Goal: Ask a question: Seek information or help from site administrators or community

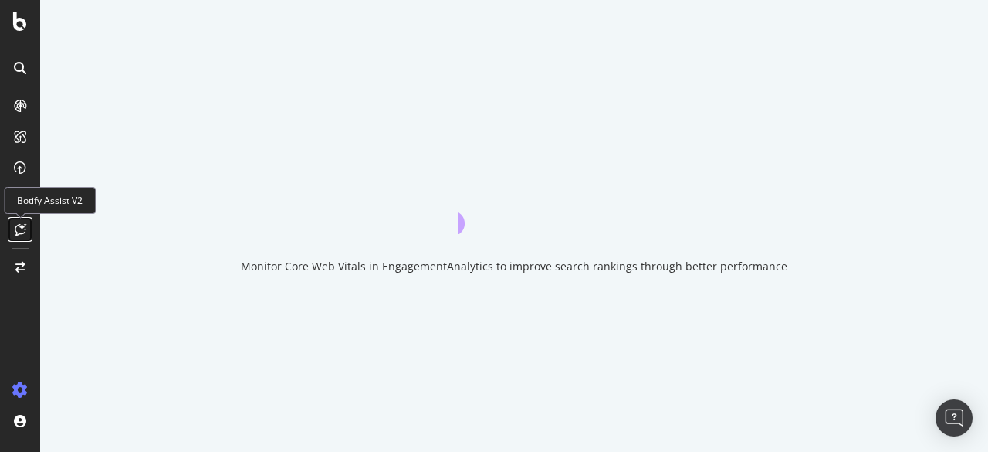
click at [15, 230] on icon at bounding box center [21, 229] width 12 height 12
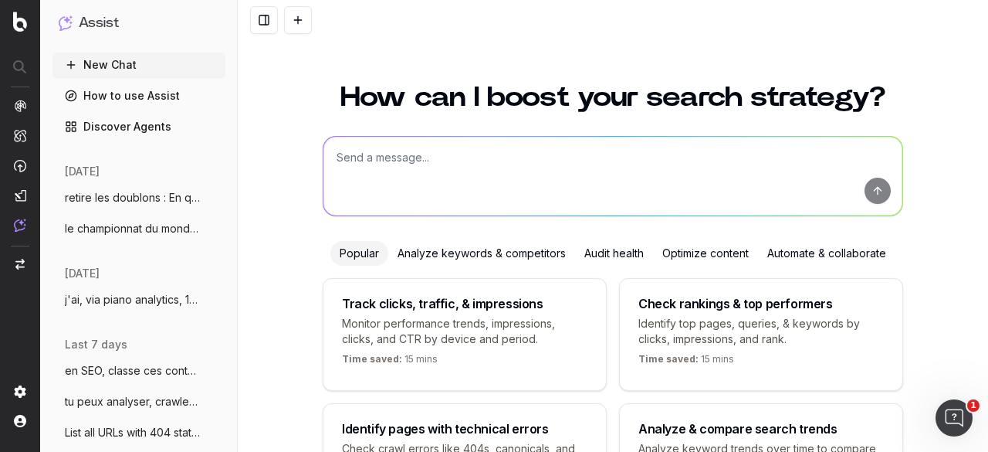
click at [287, 88] on div "How can I boost your search strategy? Popular Analyze keywords & competitors Au…" at bounding box center [613, 291] width 750 height 452
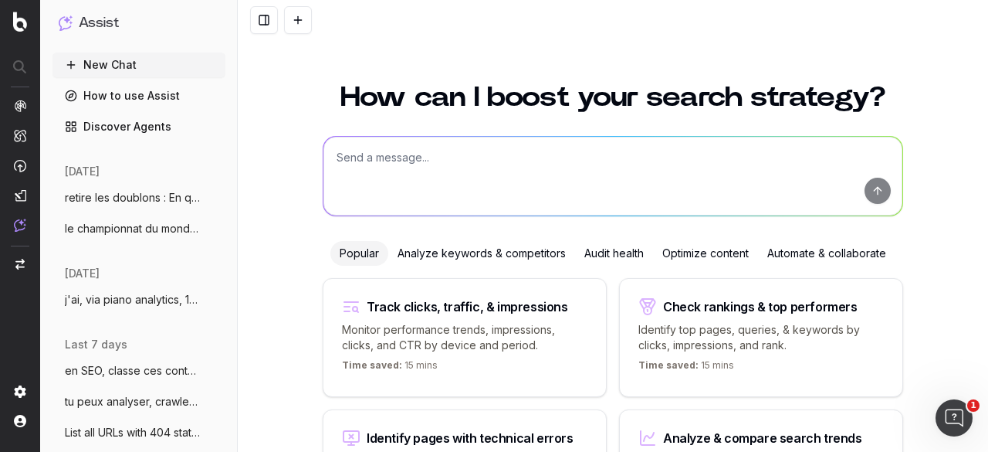
click at [392, 163] on textarea at bounding box center [612, 176] width 579 height 79
paste textarea "[URL][DOMAIN_NAME]"
type textarea "reconnais tu cette URL et le contenu https://www.lequipe.fr/collection/guide-li…"
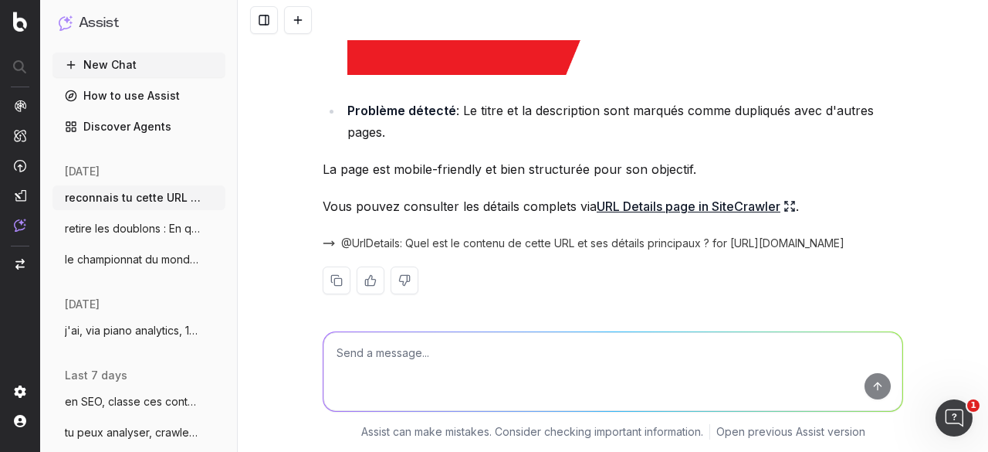
scroll to position [564, 0]
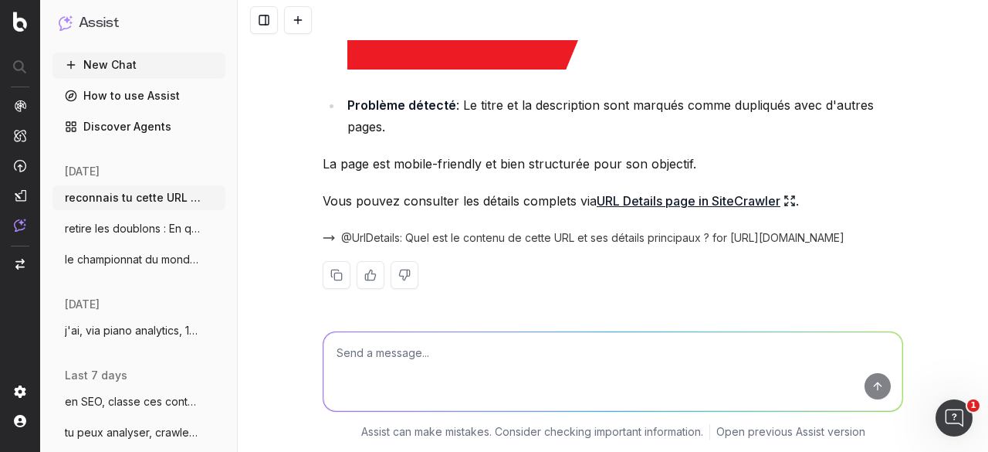
click at [468, 350] on textarea at bounding box center [612, 371] width 579 height 79
paste textarea "https://www.lequipe.fr/collection/guide-top-14-2025/"
type textarea "et celui-ci ? https://www.lequipe.fr/collection/guide-top-14-2025/"
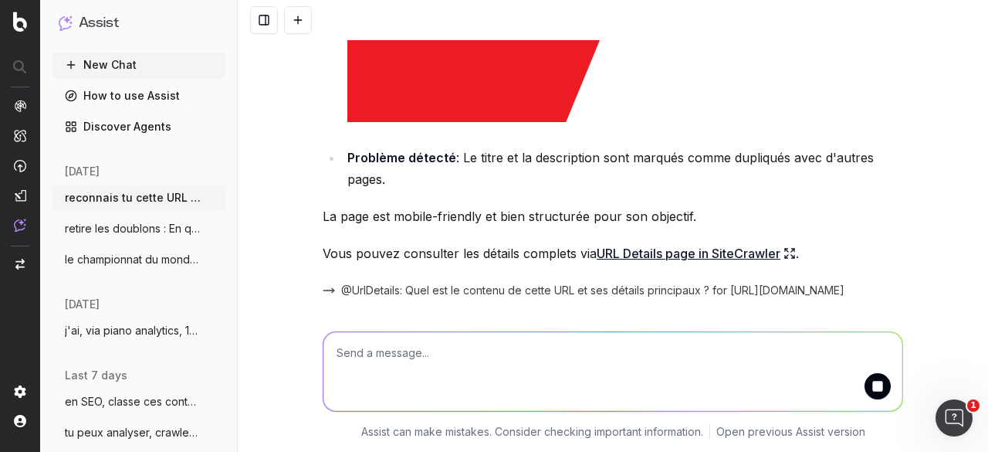
click at [650, 254] on link "URL Details page in SiteCrawler" at bounding box center [696, 253] width 199 height 22
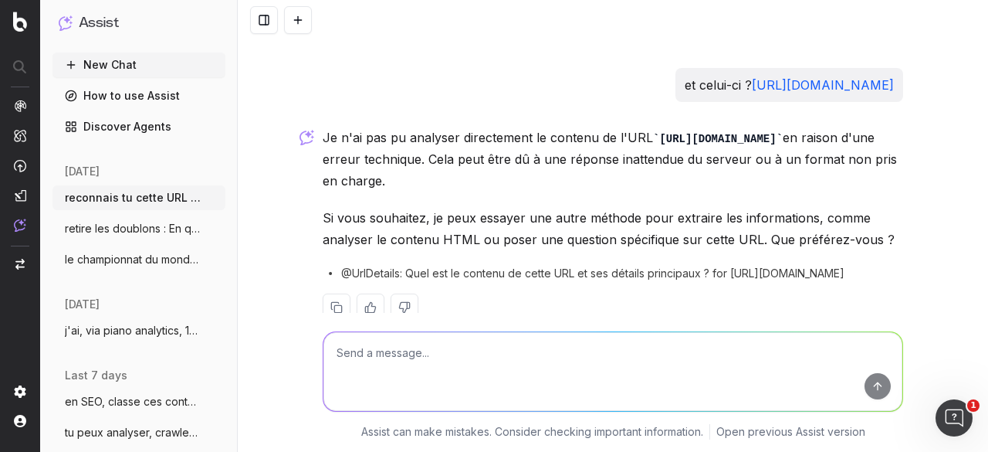
scroll to position [842, 0]
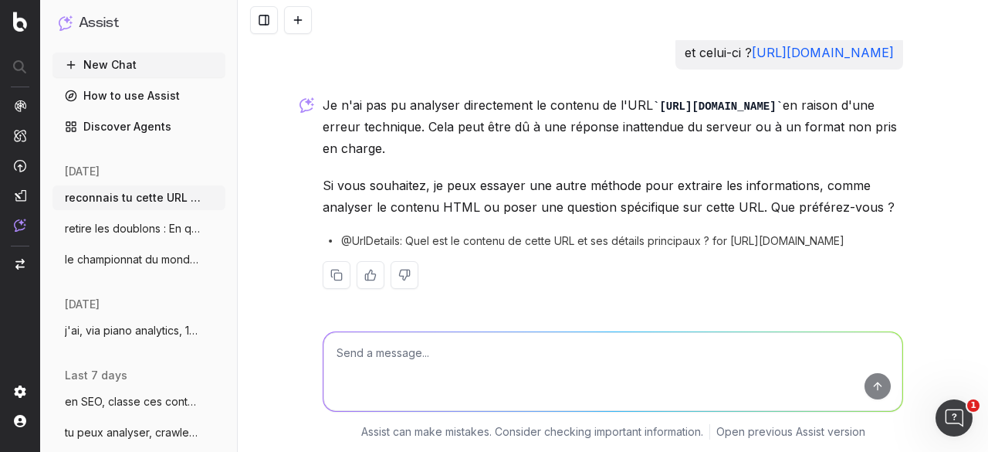
click at [458, 334] on textarea at bounding box center [612, 371] width 579 height 79
type textarea "re essaye"
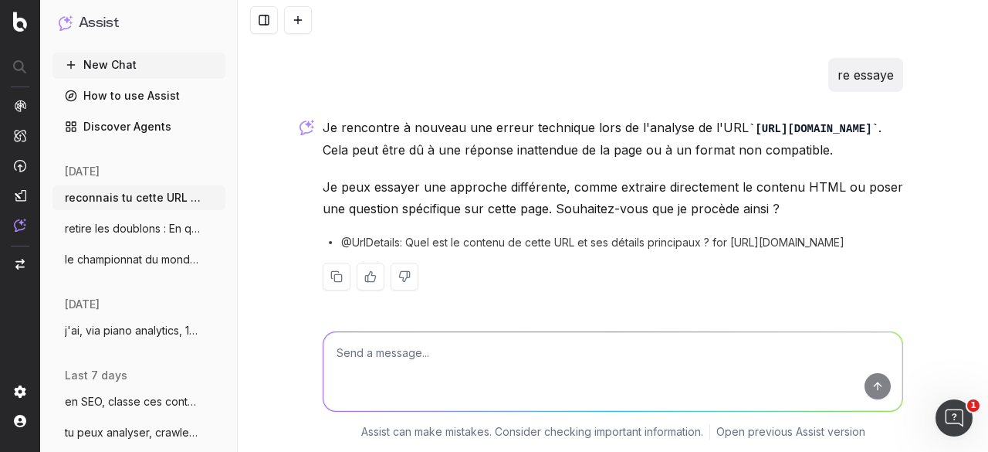
scroll to position [1120, 0]
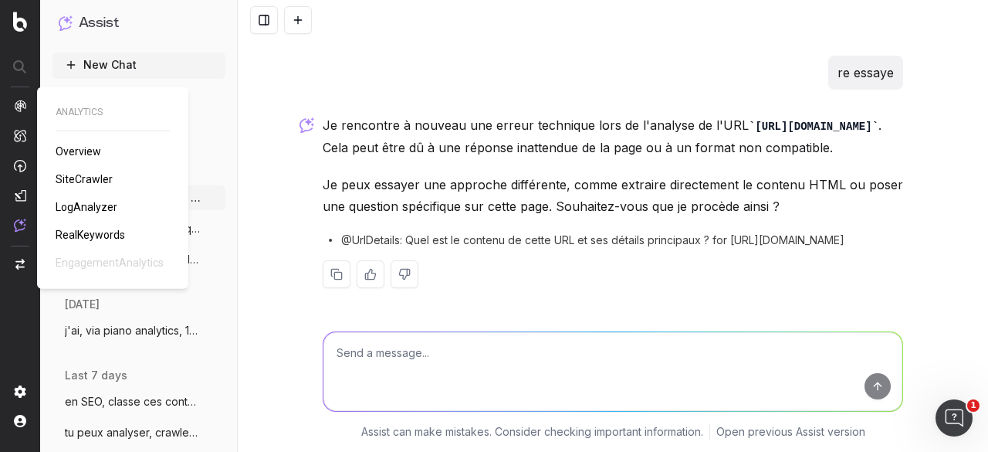
click at [19, 103] on img at bounding box center [20, 106] width 12 height 12
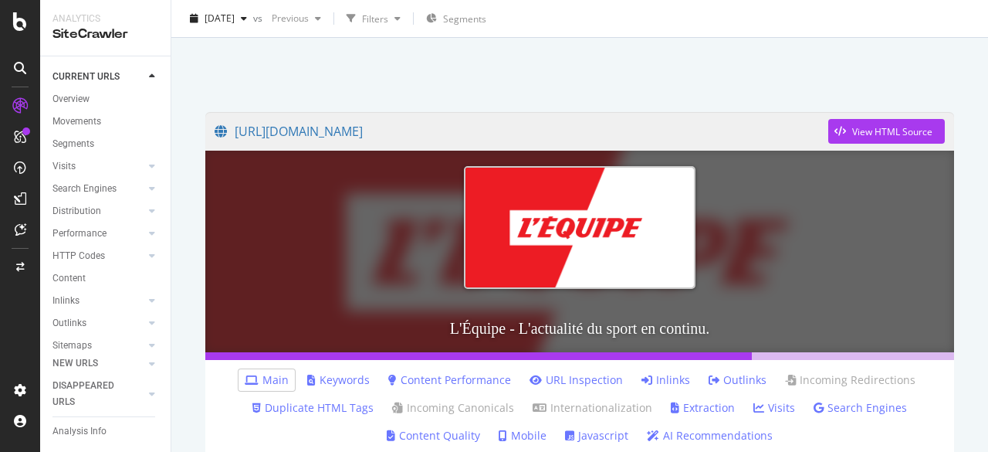
scroll to position [77, 0]
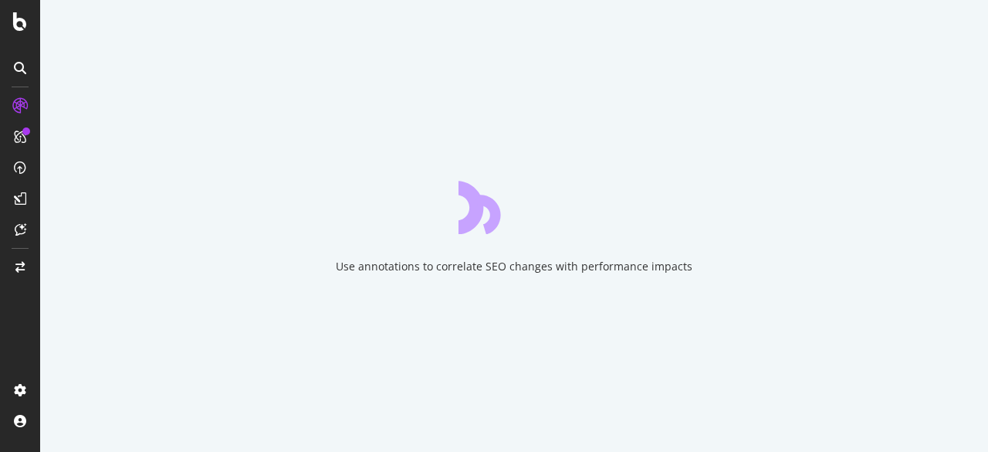
click at [21, 70] on icon at bounding box center [20, 68] width 12 height 12
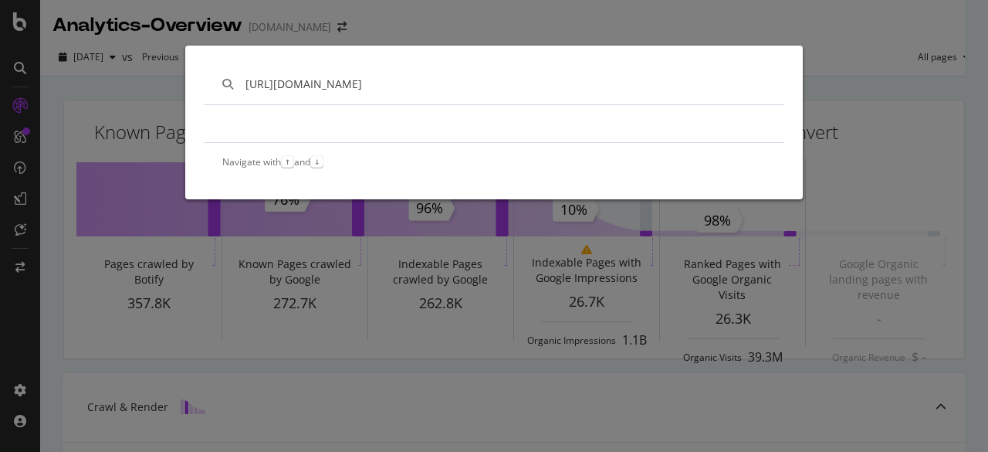
type input "[URL][DOMAIN_NAME]"
click at [76, 81] on div "[URL][DOMAIN_NAME] Navigate with ↑ and ↓" at bounding box center [494, 226] width 988 height 452
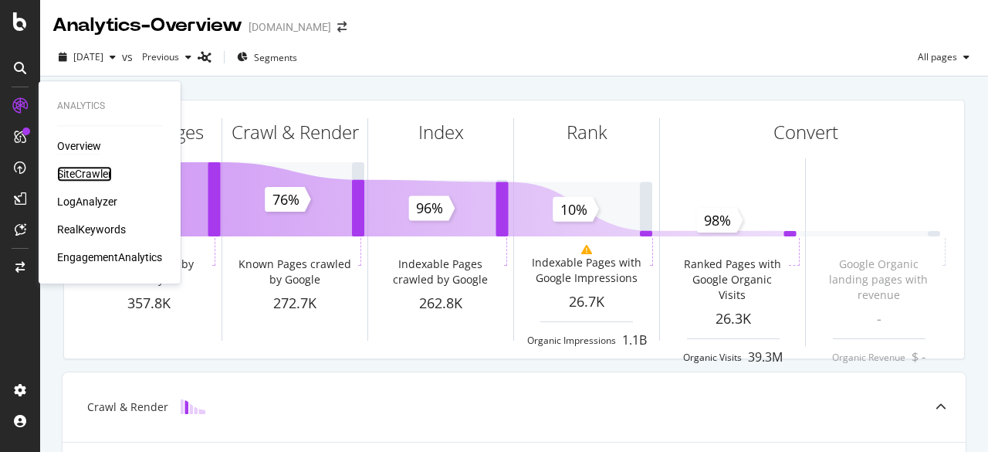
click at [79, 171] on div "SiteCrawler" at bounding box center [84, 173] width 55 height 15
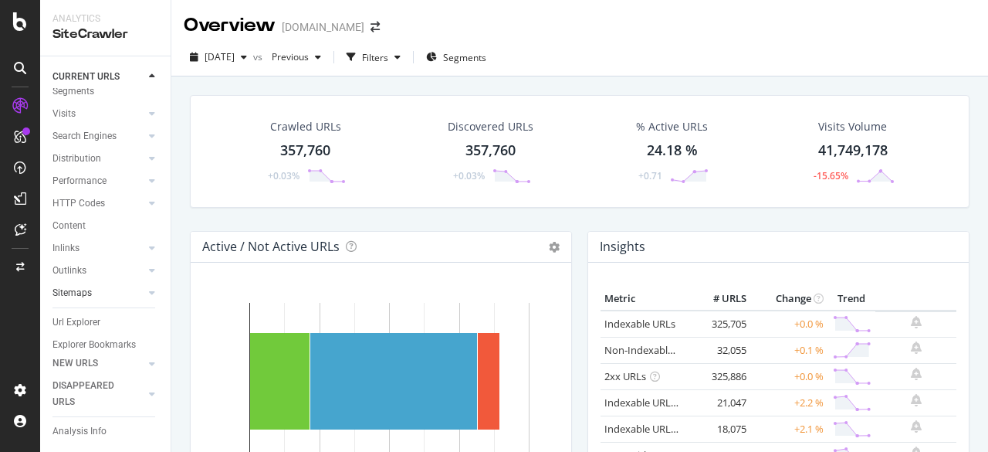
scroll to position [77, 0]
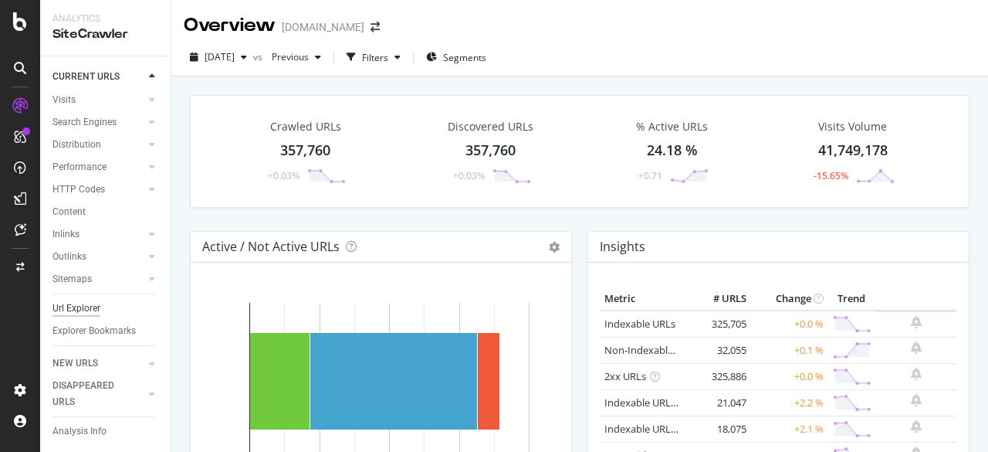
click at [79, 300] on div "Url Explorer" at bounding box center [76, 308] width 48 height 16
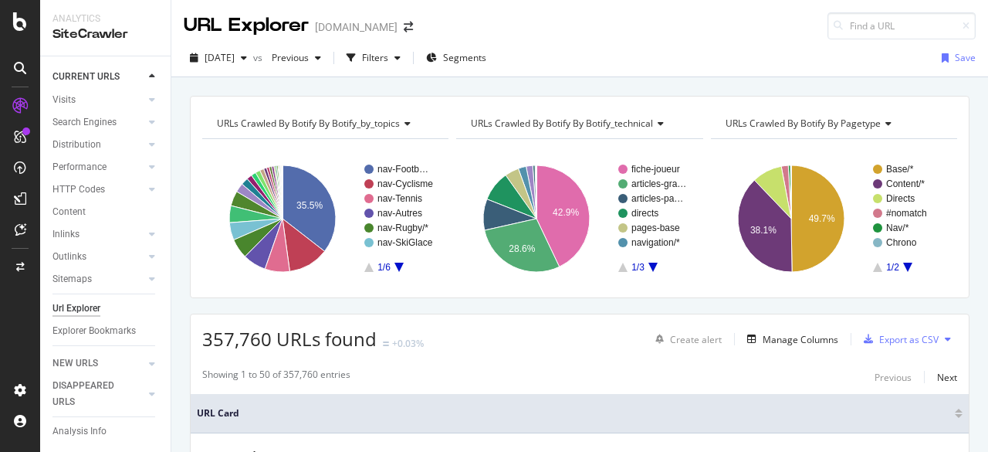
click at [327, 123] on h4 "URLs Crawled By Botify By botify_by_topics" at bounding box center [324, 123] width 221 height 25
click at [858, 25] on input at bounding box center [901, 25] width 148 height 27
paste input "[URL][DOMAIN_NAME]"
drag, startPoint x: 856, startPoint y: 21, endPoint x: 792, endPoint y: 27, distance: 64.4
click at [792, 27] on div "URL Explorer [DOMAIN_NAME] [URL][DOMAIN_NAME]" at bounding box center [579, 19] width 817 height 39
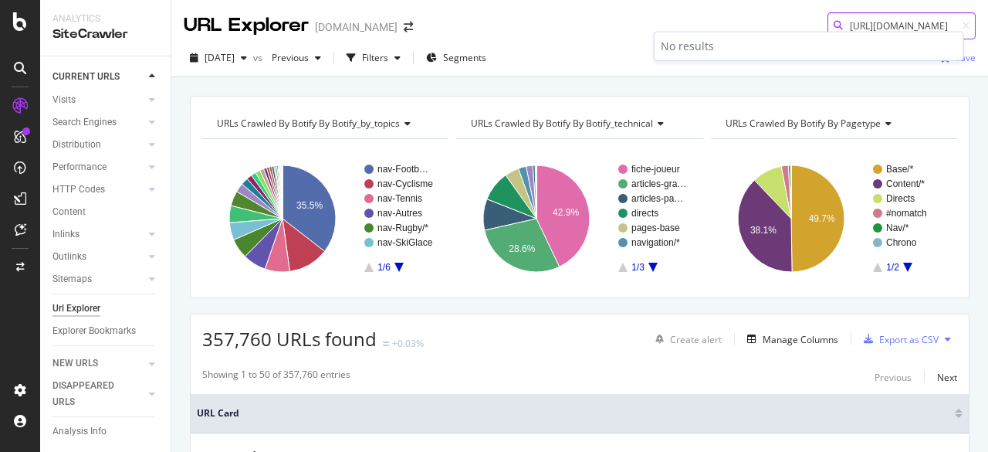
click at [878, 23] on input "[URL][DOMAIN_NAME]" at bounding box center [901, 25] width 148 height 27
paste input "ligue-1"
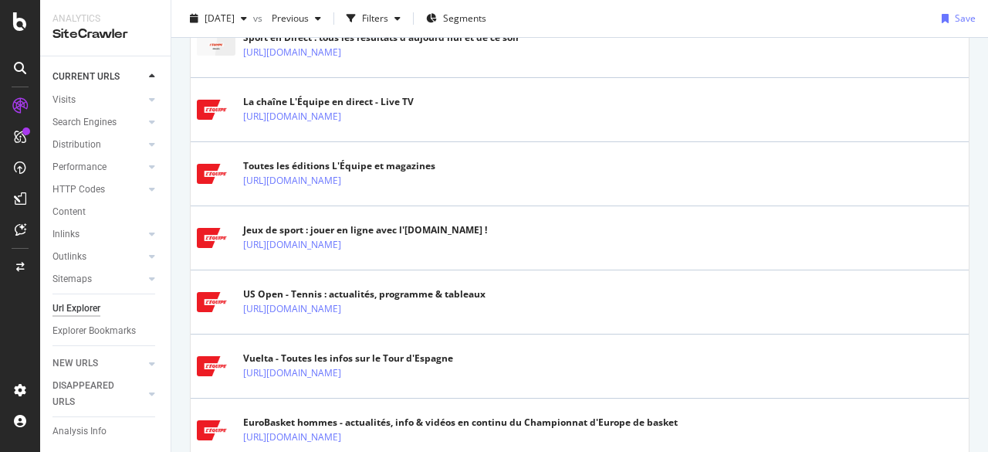
scroll to position [540, 0]
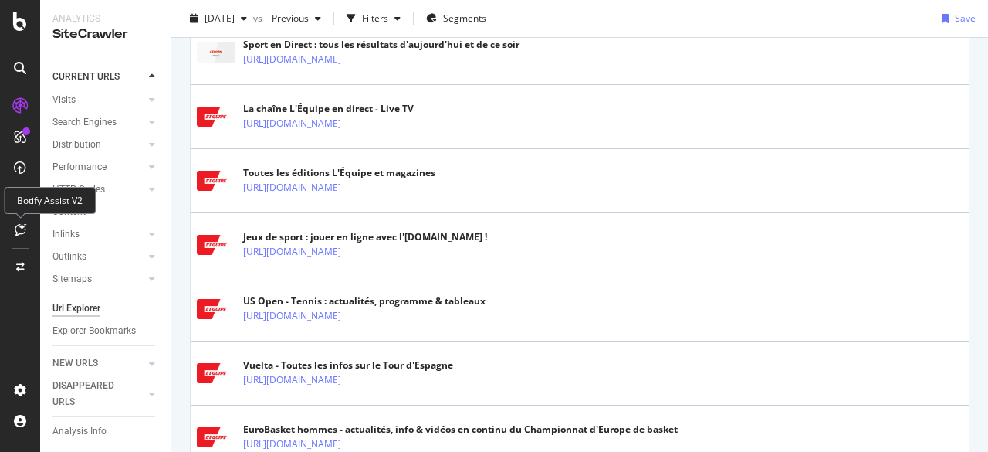
type input "[URL][DOMAIN_NAME]"
click at [18, 222] on div at bounding box center [20, 229] width 25 height 25
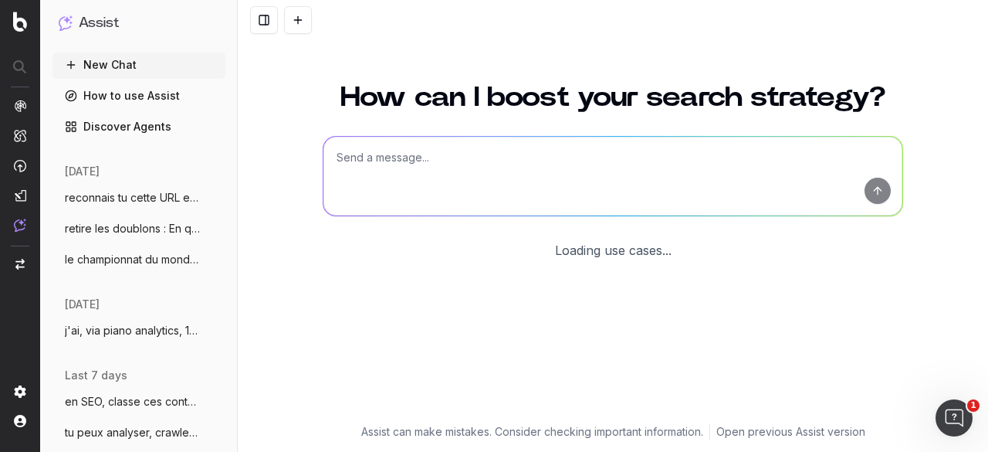
scroll to position [134, 0]
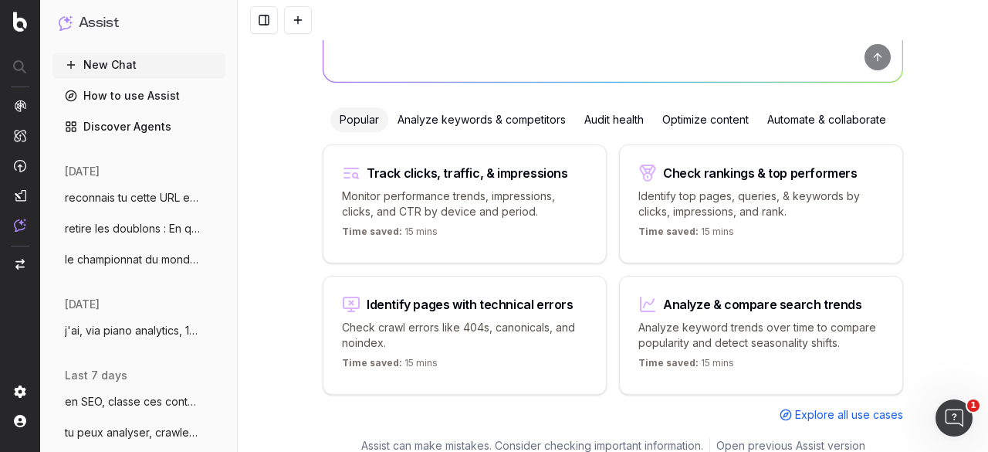
click at [139, 195] on span "reconnais tu cette URL et le contenu htt" at bounding box center [133, 197] width 136 height 15
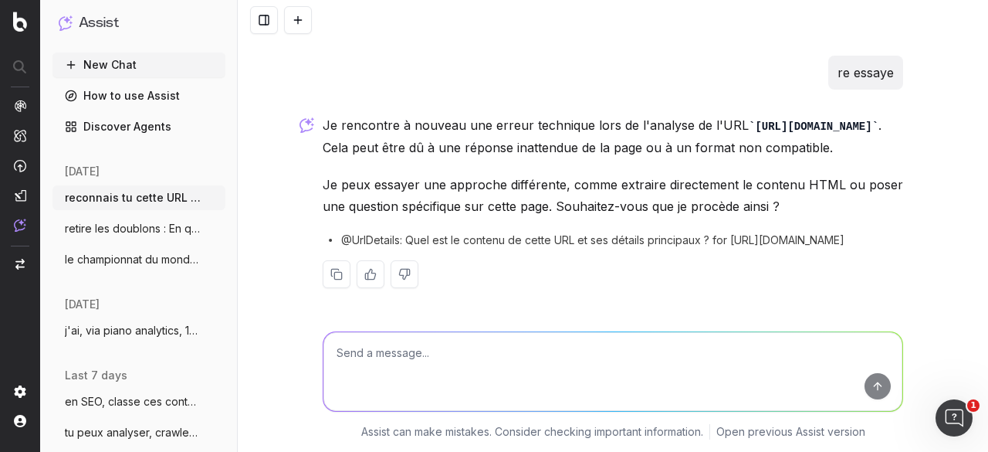
scroll to position [1120, 0]
click at [425, 368] on textarea at bounding box center [612, 371] width 579 height 79
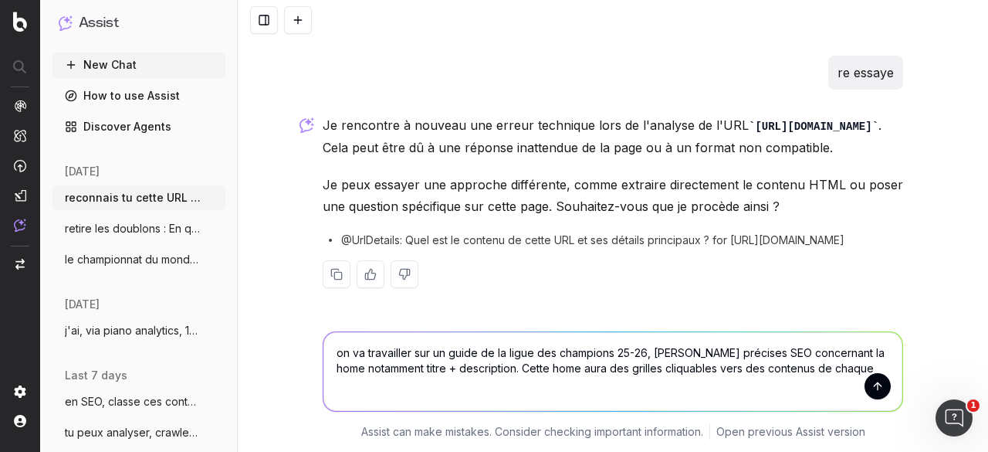
click at [601, 367] on textarea "on va travailler sur un guide de la ligue des champions 25-26, recos précises S…" at bounding box center [612, 371] width 579 height 79
click at [883, 365] on textarea "on va travailler sur un guide de la ligue des champions 25-26, recos précises S…" at bounding box center [612, 371] width 579 height 79
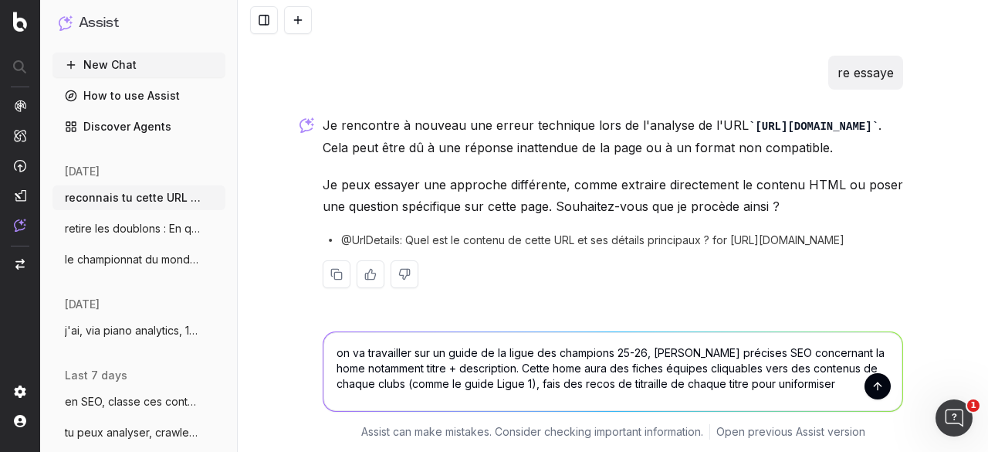
click at [683, 383] on textarea "on va travailler sur un guide de la ligue des champions 25-26, recos précises S…" at bounding box center [612, 371] width 579 height 79
type textarea "on va travailler sur un guide de la ligue des champions 25-26, recos précises S…"
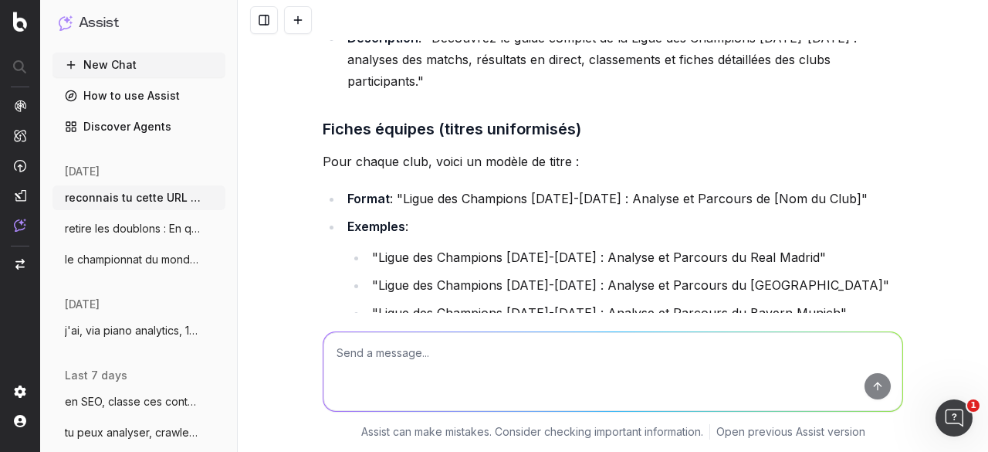
scroll to position [1738, 0]
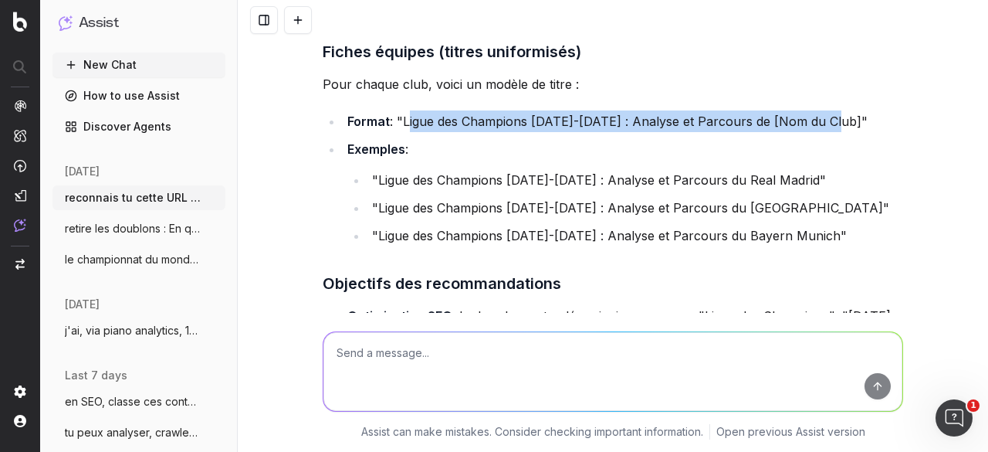
drag, startPoint x: 398, startPoint y: 95, endPoint x: 827, endPoint y: 101, distance: 429.2
click at [827, 110] on li "Format : "Ligue des Champions 2025-2026 : Analyse et Parcours de [Nom du Club]"" at bounding box center [623, 121] width 560 height 22
copy li "Ligue des Champions 2025-2026 : Analyse et Parcours de [Nom du Club]"
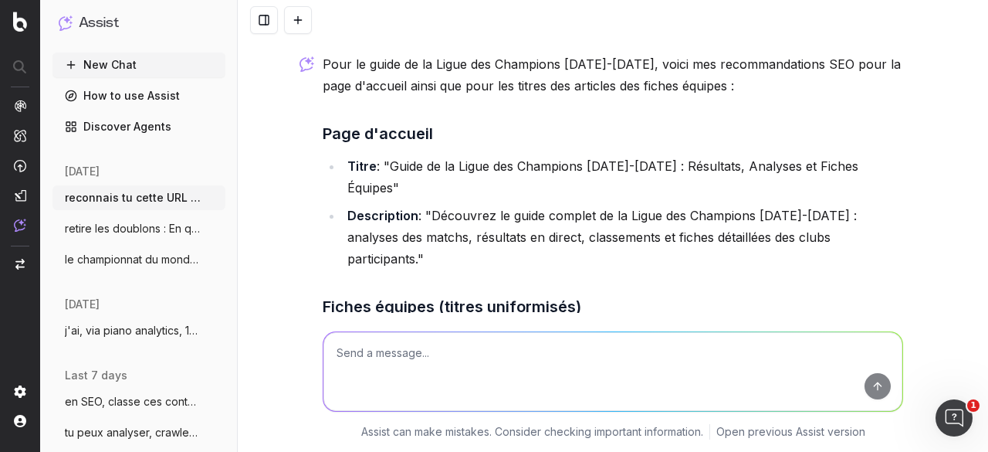
scroll to position [1506, 0]
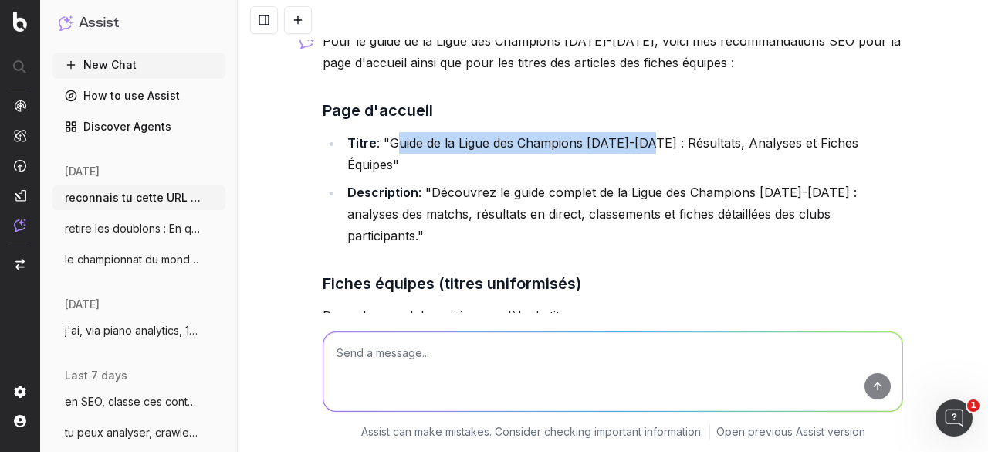
drag, startPoint x: 386, startPoint y: 161, endPoint x: 650, endPoint y: 161, distance: 264.0
click at [650, 161] on li "Titre : "Guide de la Ligue des Champions 2025-2026 : Résultats, Analyses et Fic…" at bounding box center [623, 153] width 560 height 43
copy li "Guide de la Ligue des Champions 2025-2026"
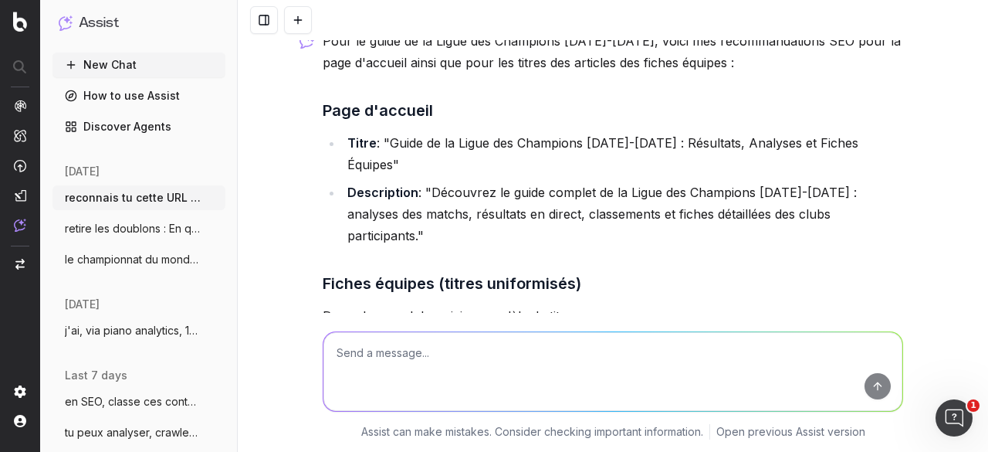
click at [299, 185] on div "reconnais tu cette URL et le contenu https://www.lequipe.fr/collection/guide-li…" at bounding box center [613, 226] width 750 height 452
click at [426, 188] on li "Description : "Découvrez le guide complet de la Ligue des Champions 2025-2026 :…" at bounding box center [623, 213] width 560 height 65
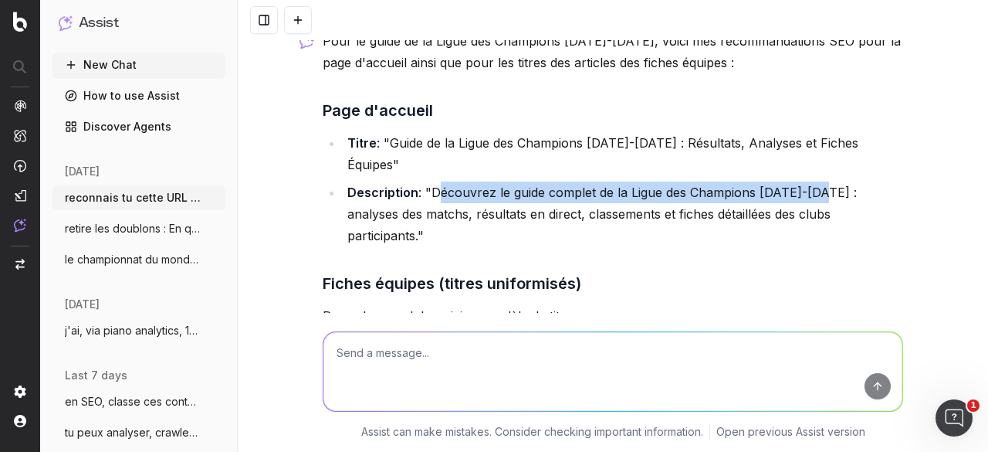
drag, startPoint x: 426, startPoint y: 184, endPoint x: 821, endPoint y: 184, distance: 394.4
click at [821, 184] on li "Description : "Découvrez le guide complet de la Ligue des Champions 2025-2026 :…" at bounding box center [623, 213] width 560 height 65
copy li "Découvrez le guide complet de la Ligue des Champions 2025-2026"
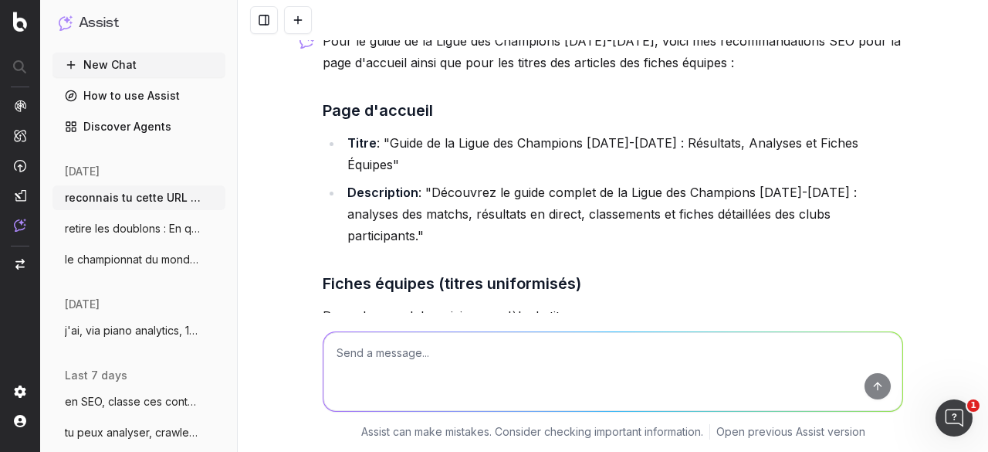
click at [449, 360] on textarea at bounding box center [612, 371] width 579 height 79
paste textarea "Puis Formule une description avec ces mots clés qui je pense qui doivent appara…"
type textarea "Puis Formule une description avec ces mots clés qui je pense qui doivent appara…"
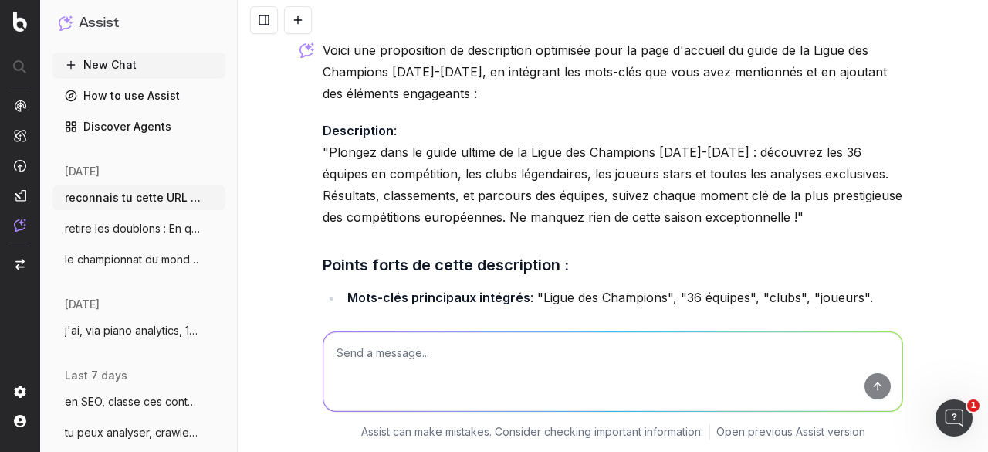
scroll to position [2303, 0]
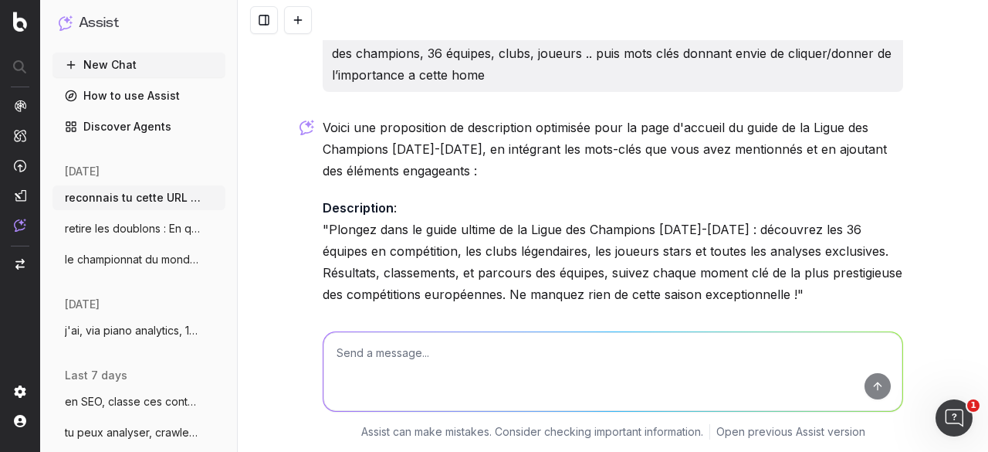
click at [614, 343] on textarea at bounding box center [612, 371] width 579 height 79
paste textarea "Découvrez tous les détails de cette première édition de la Coupe du monde des c…"
type textarea "moins quand meme. On avait fait ça pour la cdm des clubs : Découvrez tous les d…"
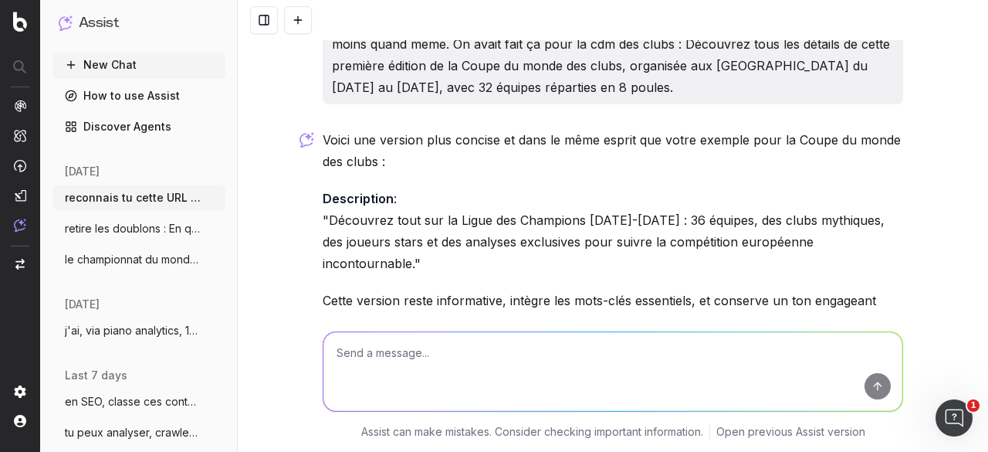
scroll to position [2886, 0]
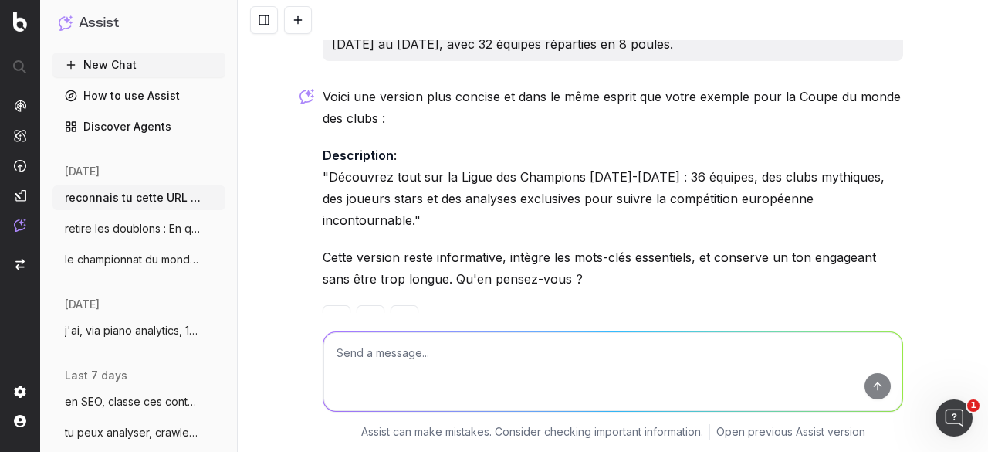
click at [372, 343] on textarea at bounding box center [612, 371] width 579 height 79
paste textarea "Plus de matches, plus de chocs, et plus d’enjeu : place à la « saison régulière…"
type textarea "Plus de matches, plus de chocs, et plus d’enjeu : place à la « saison régulière…"
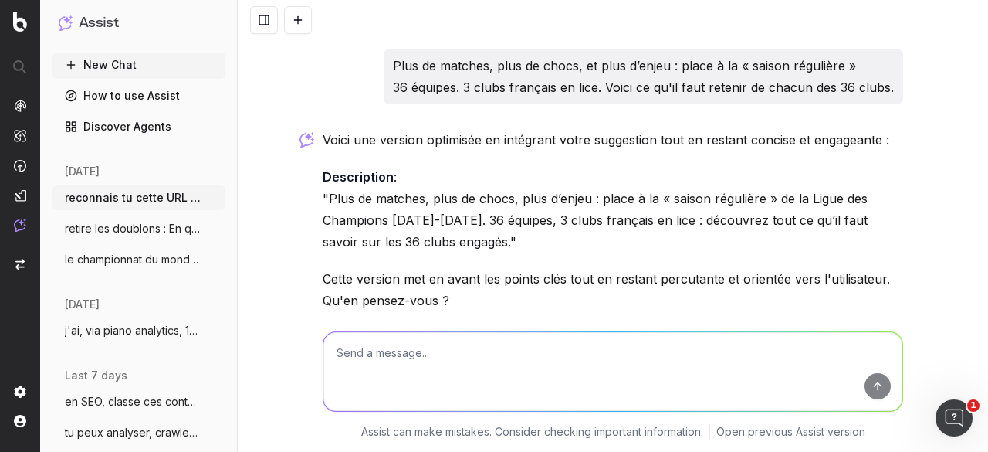
scroll to position [3216, 0]
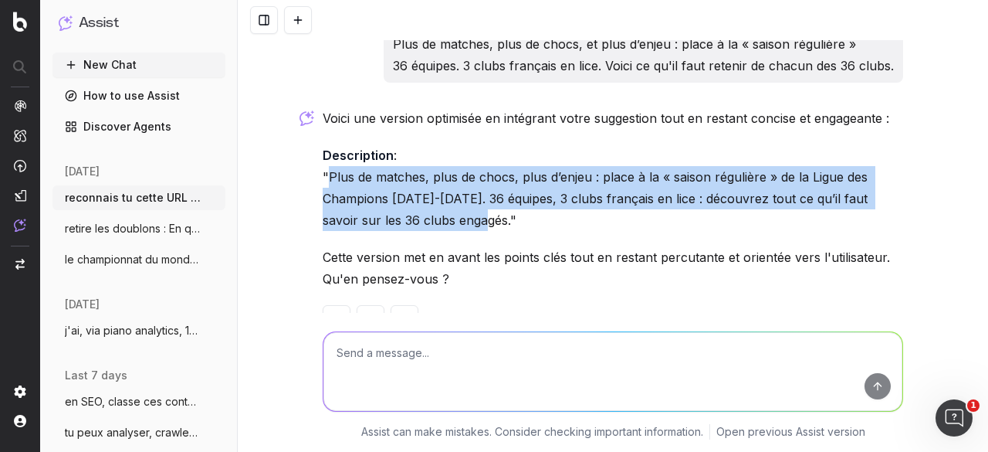
drag, startPoint x: 323, startPoint y: 132, endPoint x: 442, endPoint y: 174, distance: 126.7
click at [442, 174] on p "Description : "Plus de matches, plus de chocs, plus d’enjeu : place à la « sais…" at bounding box center [613, 187] width 580 height 86
copy p "Plus de matches, plus de chocs, plus d’enjeu : place à la « saison régulière » …"
click at [604, 158] on p "Description : "Plus de matches, plus de chocs, plus d’enjeu : place à la « sais…" at bounding box center [613, 187] width 580 height 86
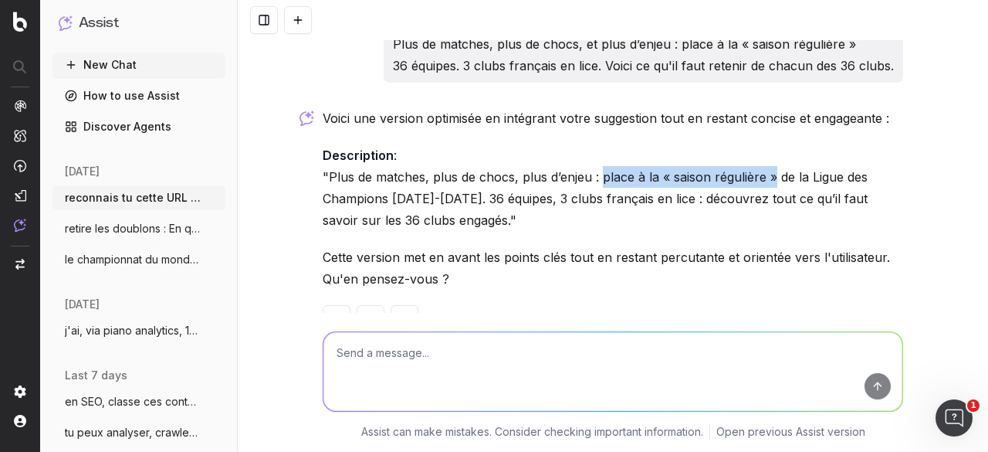
drag, startPoint x: 594, startPoint y: 127, endPoint x: 764, endPoint y: 130, distance: 169.8
click at [764, 144] on p "Description : "Plus de matches, plus de chocs, plus d’enjeu : place à la « sais…" at bounding box center [613, 187] width 580 height 86
copy p "place à la « saison régulière »"
click at [482, 347] on textarea at bounding box center [612, 371] width 579 height 79
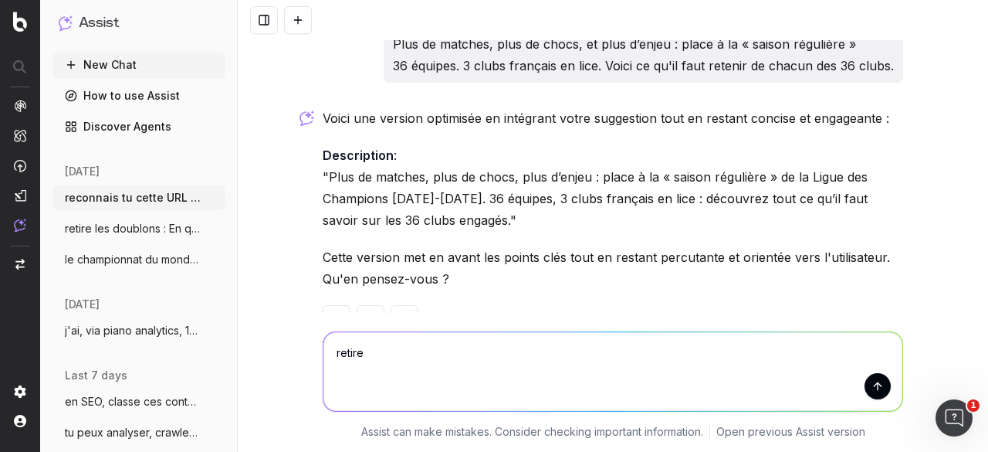
paste textarea "place à la « saison régulière »"
type textarea "retire place à la « saison régulière »"
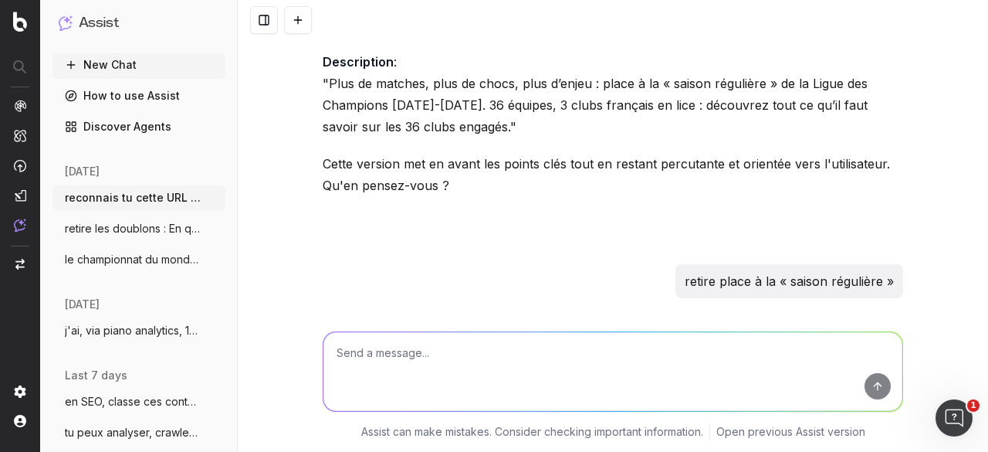
scroll to position [3294, 0]
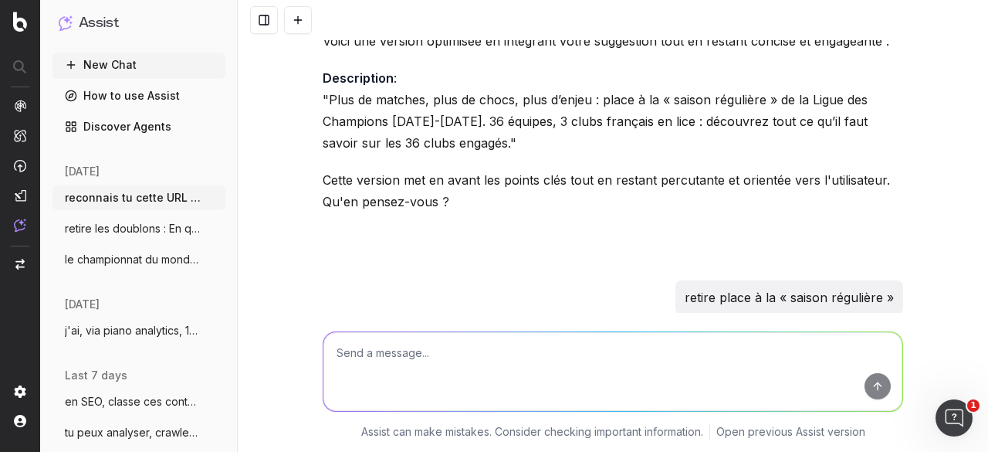
click at [421, 371] on textarea at bounding box center [612, 371] width 579 height 79
paste textarea "Plus de matches, plus de chocs, plus d’enjeu : 36 équipes, 3 clubs français en …"
type textarea "ça ? Plus de matches, plus de chocs, plus d’enjeu : 36 équipes, 3 clubs françai…"
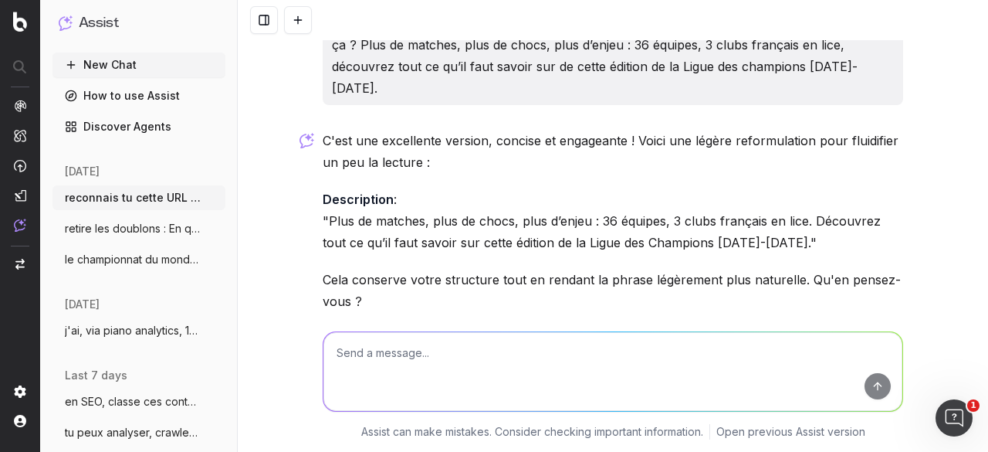
scroll to position [3856, 0]
click at [421, 367] on textarea at bounding box center [612, 371] width 579 height 79
paste textarea "On continue sur la description de la home Plus de matches, plus de chocs, plus …"
type textarea "On continue sur la description de la home Plus de matches, plus de chocs, plus …"
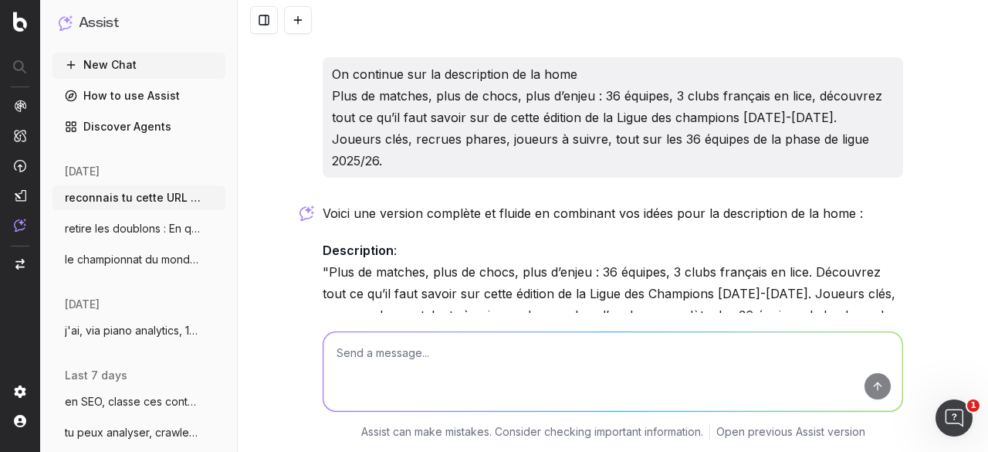
scroll to position [4201, 0]
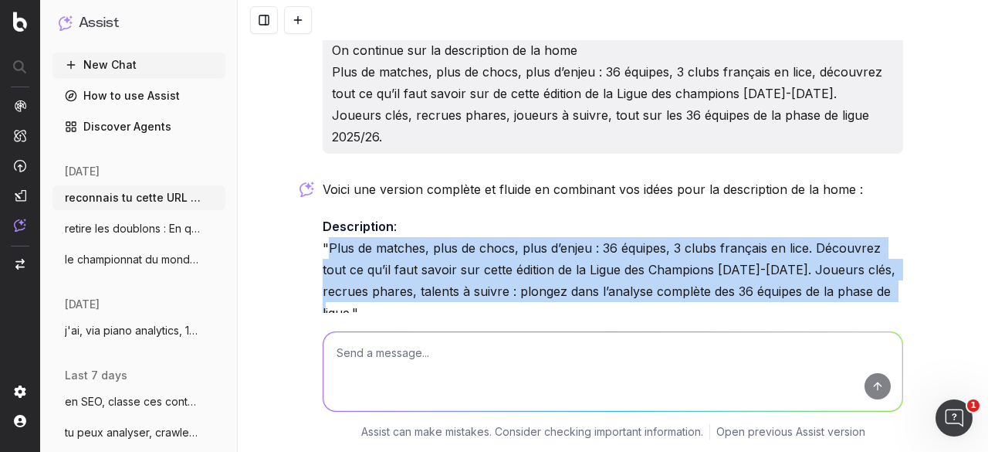
drag, startPoint x: 323, startPoint y: 178, endPoint x: 345, endPoint y: 244, distance: 70.1
click at [345, 244] on p "Description : "Plus de matches, plus de chocs, plus d’enjeu : 36 équipes, 3 clu…" at bounding box center [613, 269] width 580 height 108
copy p "Plus de matches, plus de chocs, plus d’enjeu : 36 équipes, 3 clubs français en …"
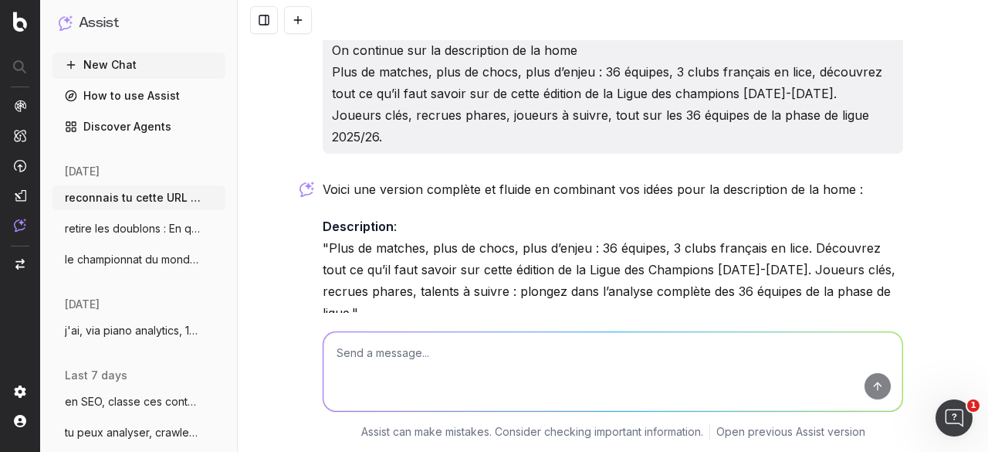
click at [423, 351] on textarea at bounding box center [612, 371] width 579 height 79
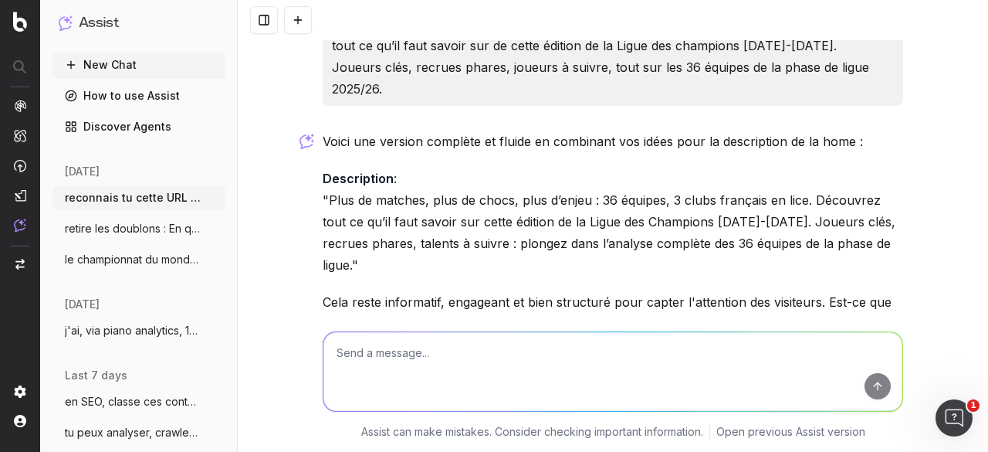
scroll to position [4272, 0]
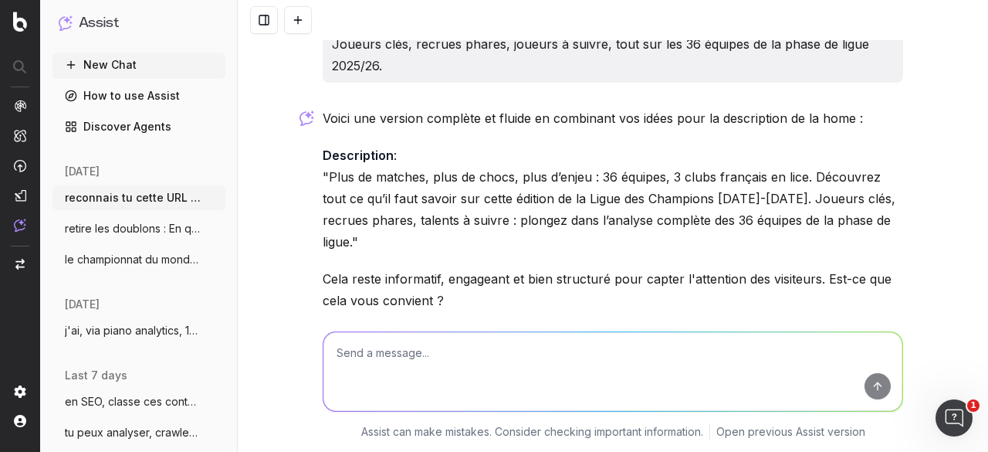
paste textarea "Joueurs clés, recrues phares, joueurs à suivre, tout sur les 36 équipes de la p…"
type textarea "Joueurs clés, recrues phares, joueurs à suivre, tout sur les 36 équipes de la p…"
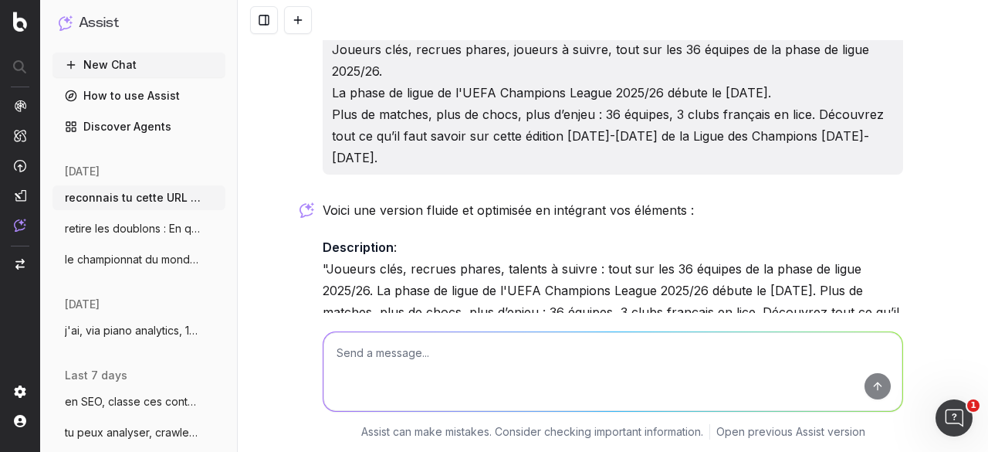
scroll to position [4658, 0]
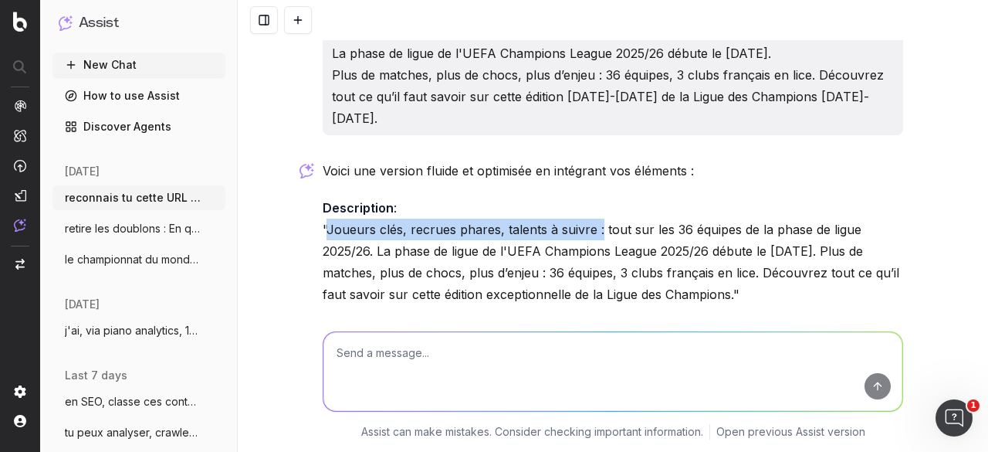
drag, startPoint x: 321, startPoint y: 140, endPoint x: 591, endPoint y: 140, distance: 270.2
click at [591, 197] on p "Description : "Joueurs clés, recrues phares, talents à suivre : tout sur les 36…" at bounding box center [613, 251] width 580 height 108
copy p "Joueurs clés, recrues phares, talents à suivre :"
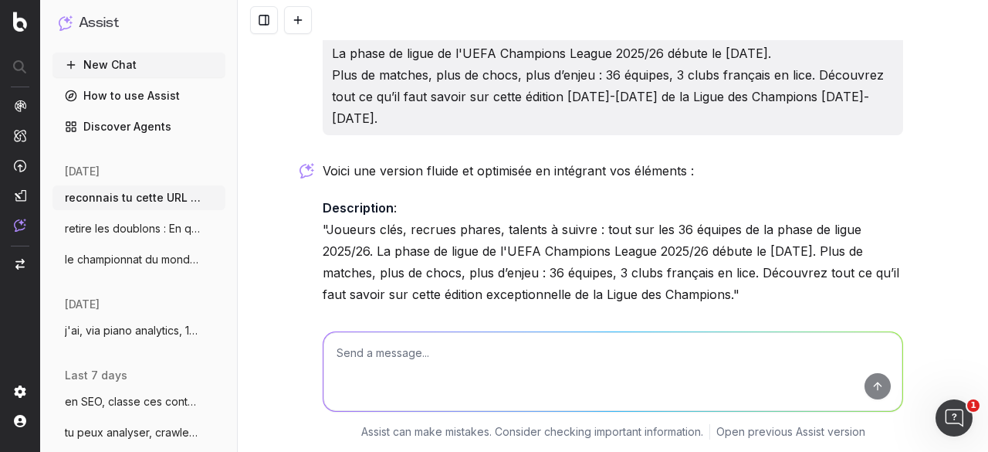
click at [429, 350] on textarea at bounding box center [612, 371] width 579 height 79
paste textarea "Joueurs clés, recrues phares, talents à suivre :"
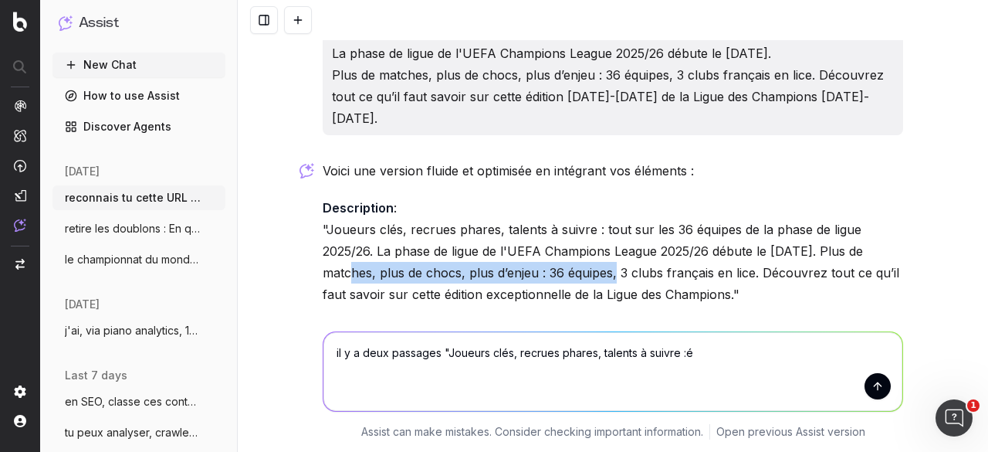
drag, startPoint x: 328, startPoint y: 183, endPoint x: 586, endPoint y: 181, distance: 257.8
click at [586, 181] on div "reconnais tu cette URL et le contenu https://www.lequipe.fr/collection/guide-li…" at bounding box center [613, 226] width 750 height 452
copy p "Plus de matches, plus de chocs, plus d’enjeu :"
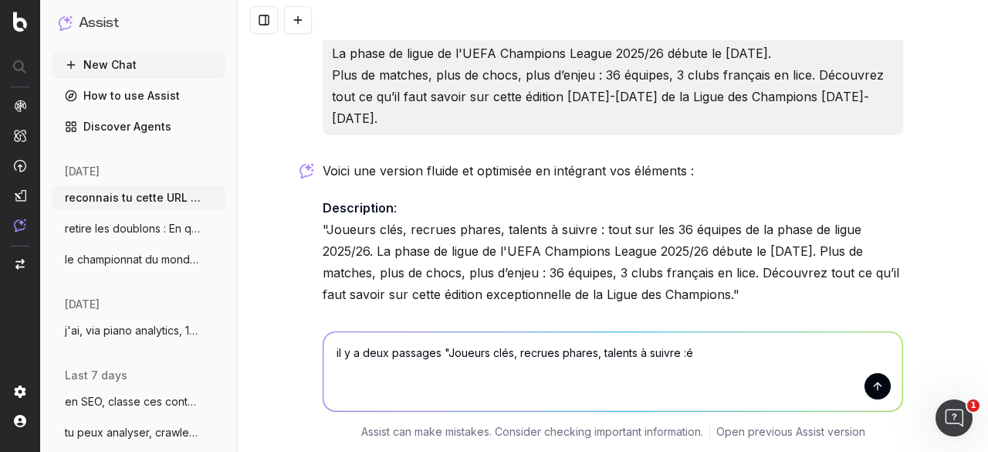
click at [713, 345] on textarea "il y a deux passages "Joueurs clés, recrues phares, talents à suivre :é" at bounding box center [612, 371] width 579 height 79
paste textarea "Plus de matches, plus de chocs, plus d’enjeu :"
type textarea "il y a deux passages "Joueurs clés, recrues phares, talents à suivre :", + "Plu…"
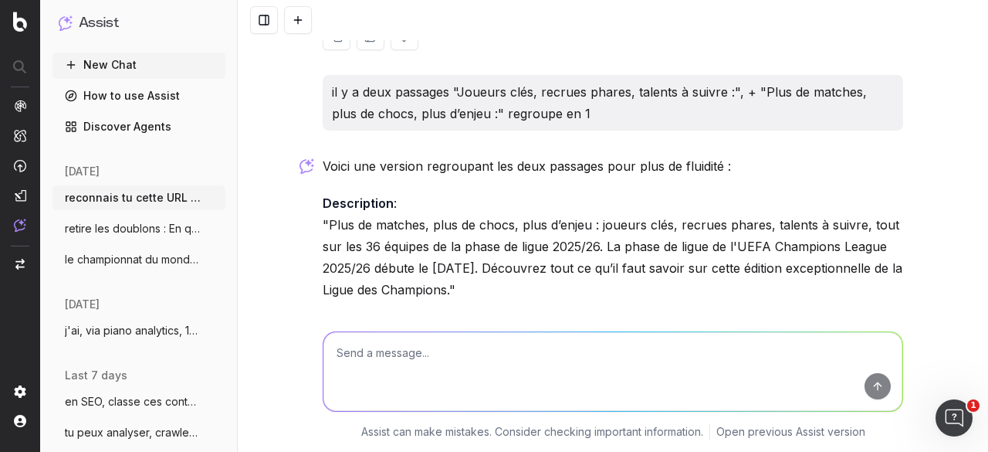
scroll to position [5020, 0]
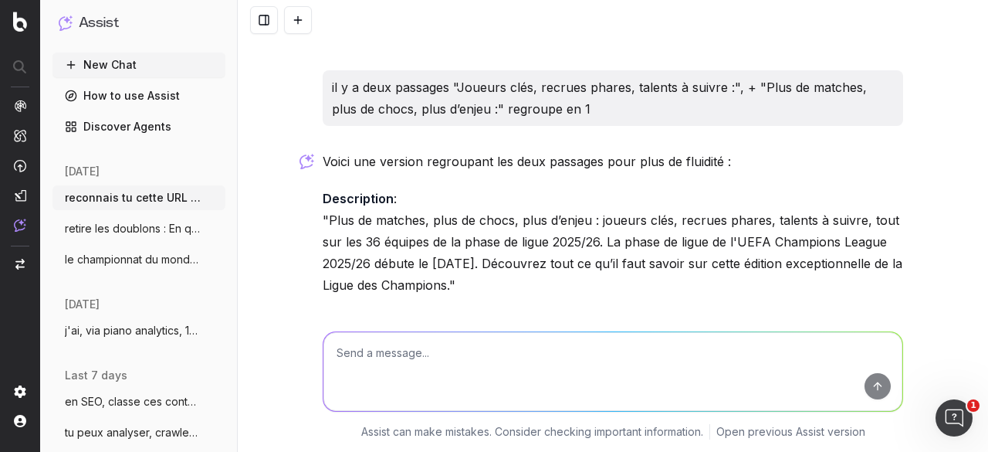
click at [472, 374] on textarea at bounding box center [612, 371] width 579 height 79
paste textarea "Titre : Guide de la Ligue des Champions 2025-2026 : présentation détaillée des …"
type textarea "on s'approche de la version finale : Titre : Guide de la Ligue des Champions 20…"
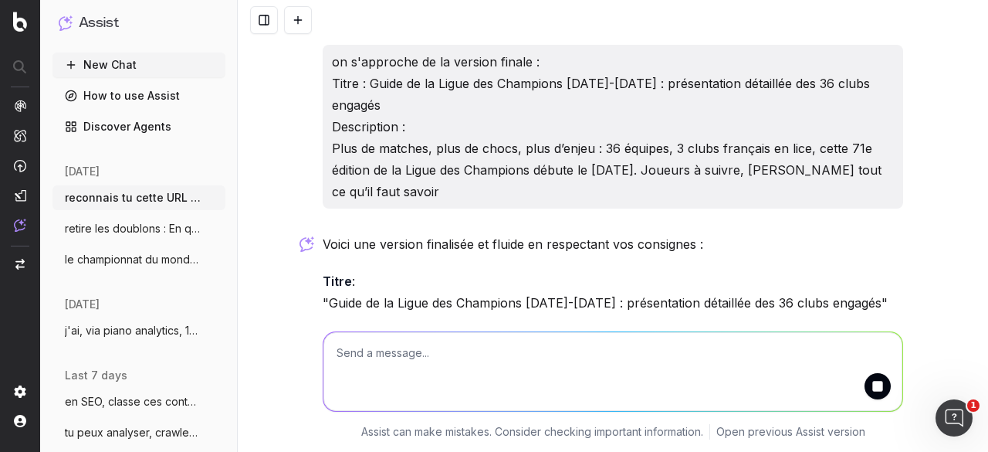
scroll to position [5390, 0]
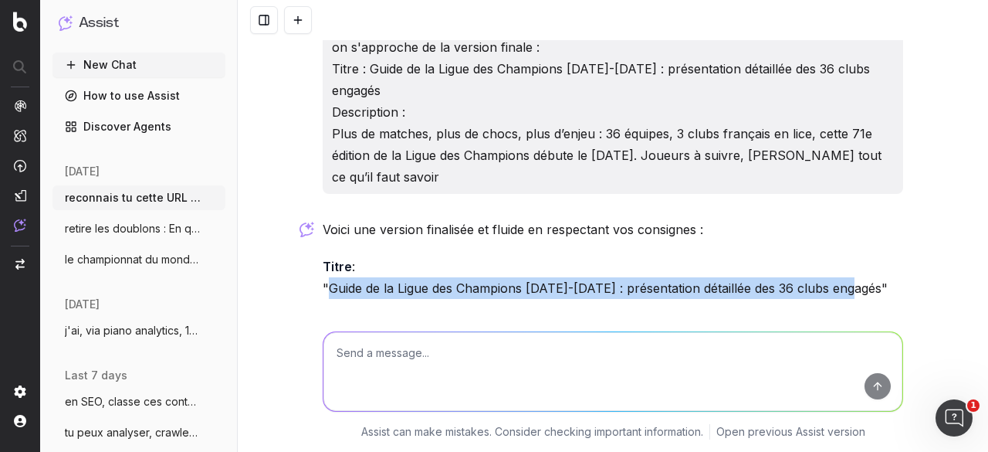
drag, startPoint x: 323, startPoint y: 194, endPoint x: 854, endPoint y: 200, distance: 531.1
click at [854, 255] on p "Titre : "Guide de la Ligue des Champions 2025-2026 : présentation détaillée des…" at bounding box center [613, 276] width 580 height 43
copy p "Guide de la Ligue des Champions 2025-2026 : présentation détaillée des 36 clubs…"
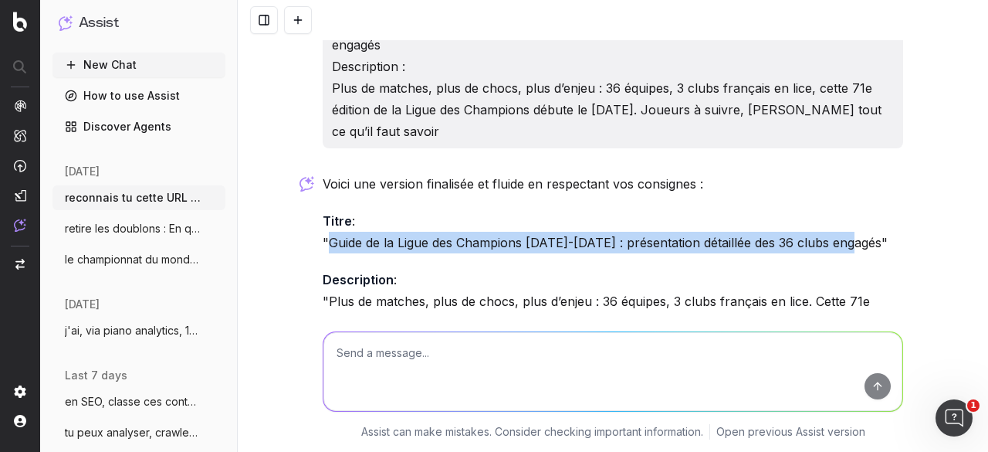
scroll to position [5467, 0]
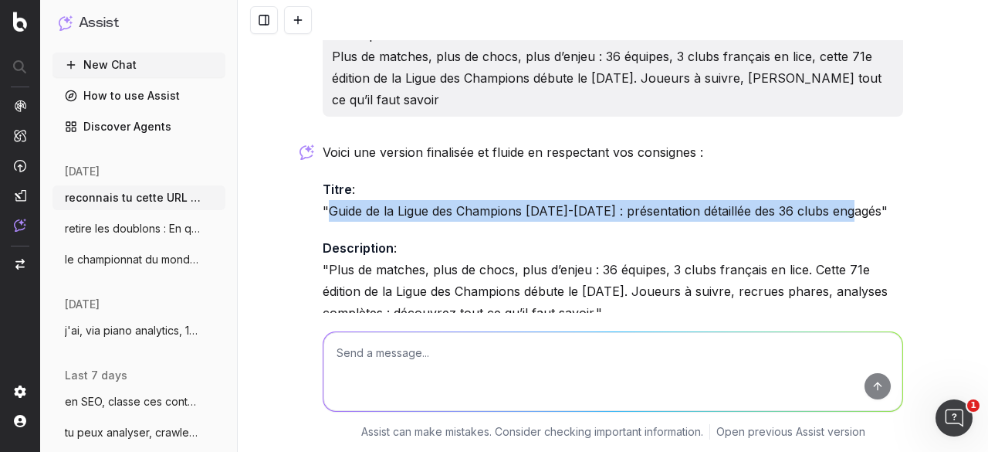
drag, startPoint x: 322, startPoint y: 178, endPoint x: 641, endPoint y: 228, distance: 323.4
click at [641, 237] on p "Description : "Plus de matches, plus de chocs, plus d’enjeu : 36 équipes, 3 clu…" at bounding box center [613, 280] width 580 height 86
copy p "Plus de matches, plus de chocs, plus d’enjeu : 36 équipes, 3 clubs français en …"
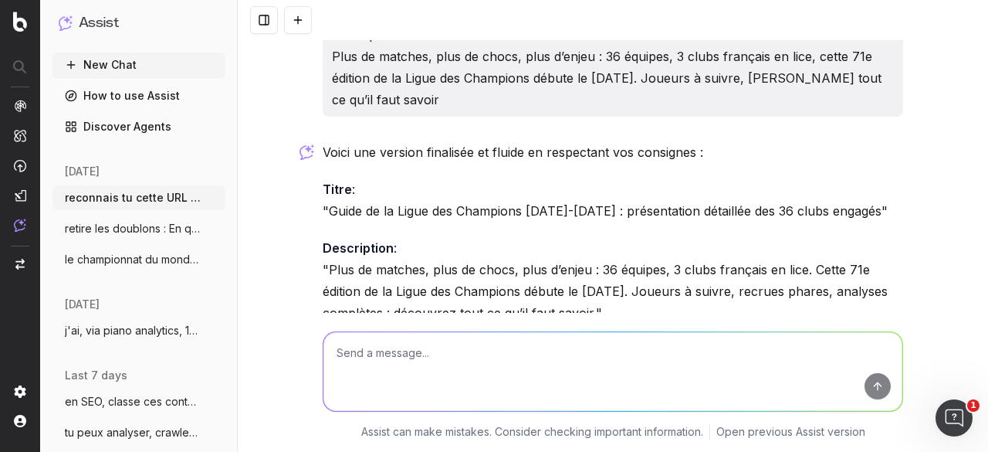
click at [428, 363] on textarea at bounding box center [612, 371] width 579 height 79
paste textarea "Plus de matches, plus de chocs, plus d’enjeu : 36 équipes, 3 clubs français en …"
type textarea "ça ? Plus de matches, plus de chocs, plus d’enjeu : 36 équipes, 3 clubs françai…"
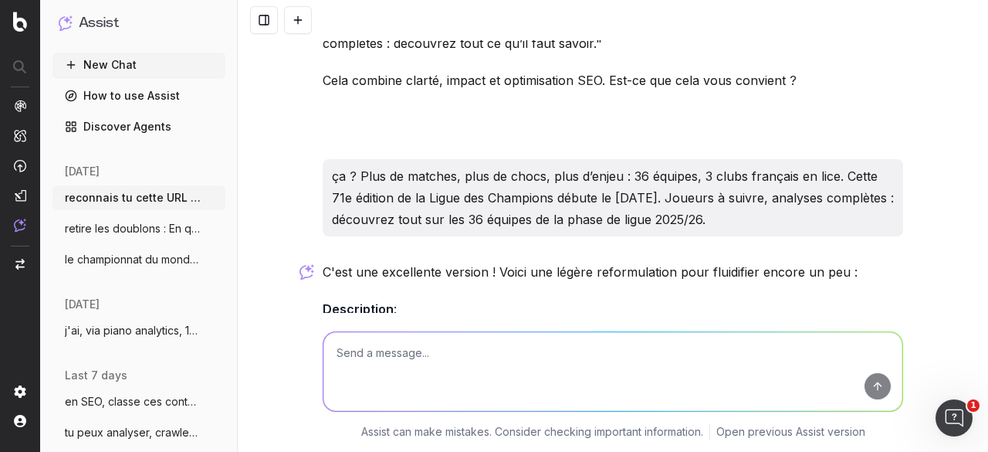
scroll to position [5758, 0]
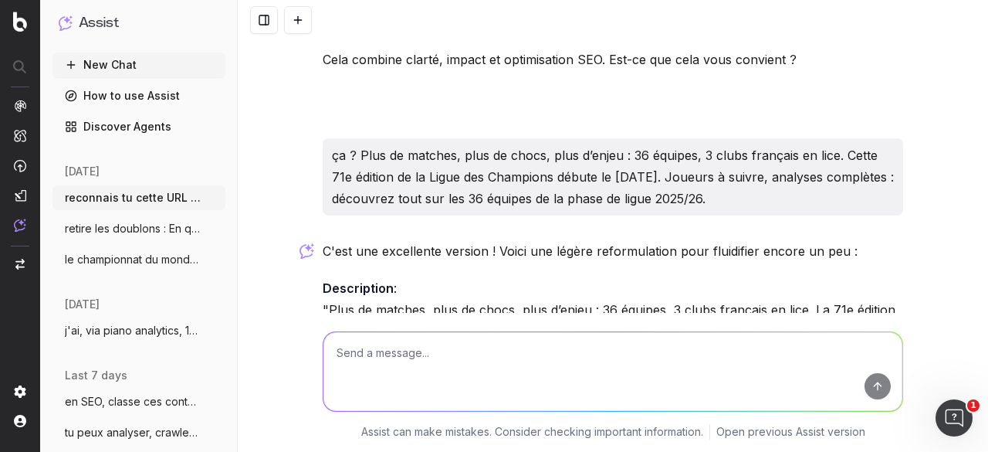
drag, startPoint x: 658, startPoint y: 242, endPoint x: 885, endPoint y: 240, distance: 226.9
click at [885, 277] on p "Description : "Plus de matches, plus de chocs, plus d’enjeu : 36 équipes, 3 clu…" at bounding box center [613, 320] width 580 height 86
click at [489, 360] on textarea at bounding box center [612, 371] width 579 height 79
type textarea "l"
paste textarea "Joueurs à suivre, analyses complètes :"
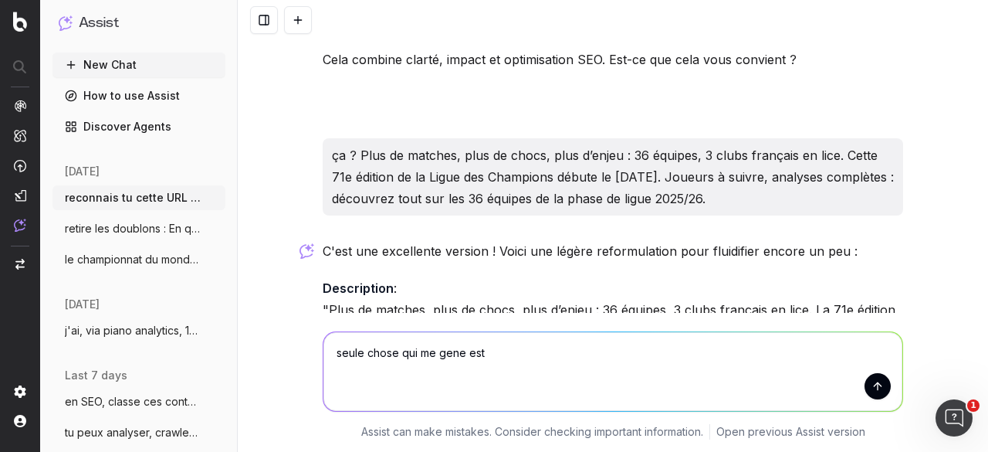
type textarea "seule chose qui me gene est Joueurs à suivre, analyses complètes :"
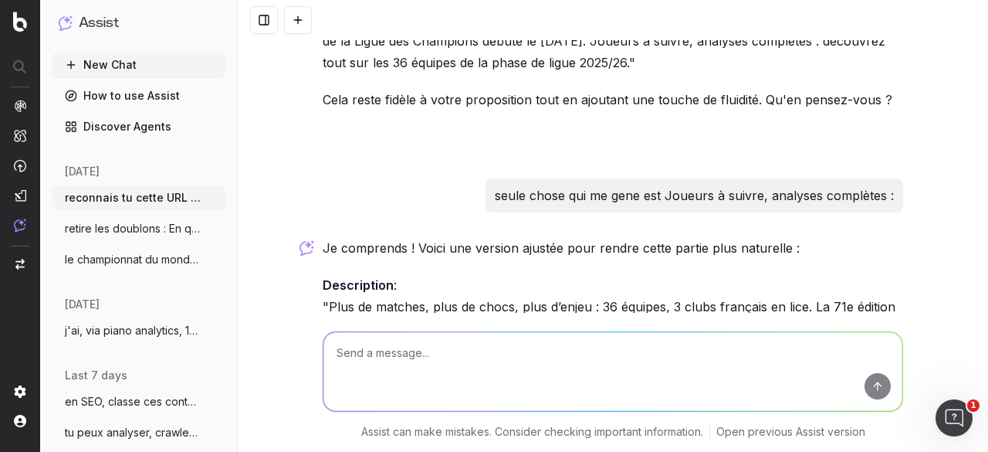
scroll to position [6113, 0]
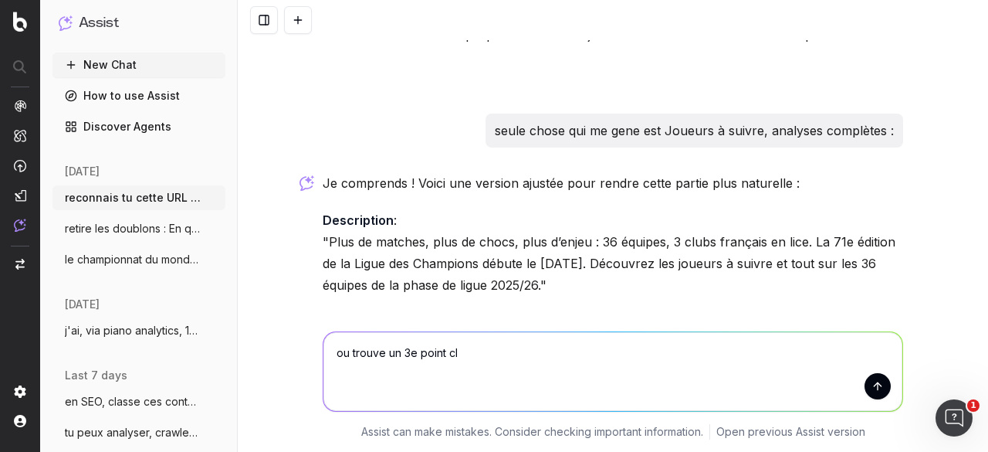
type textarea "ou trouve un 3e point clé"
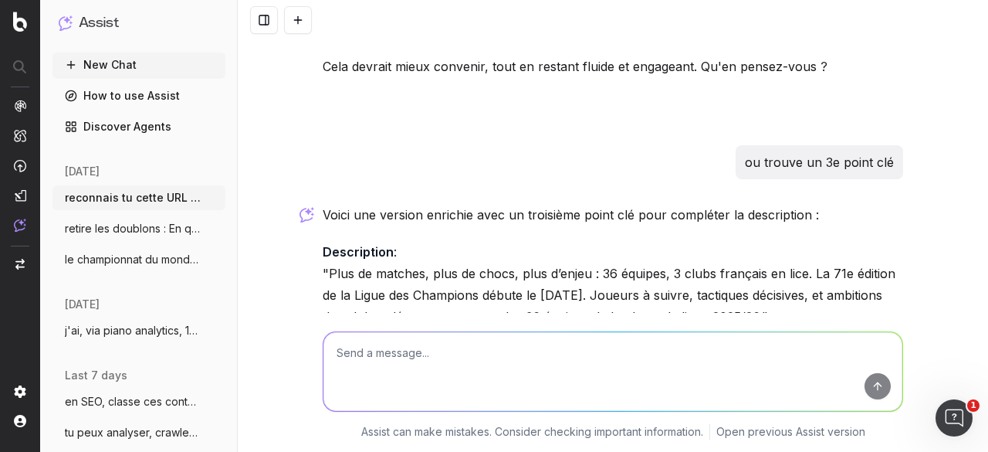
scroll to position [6421, 0]
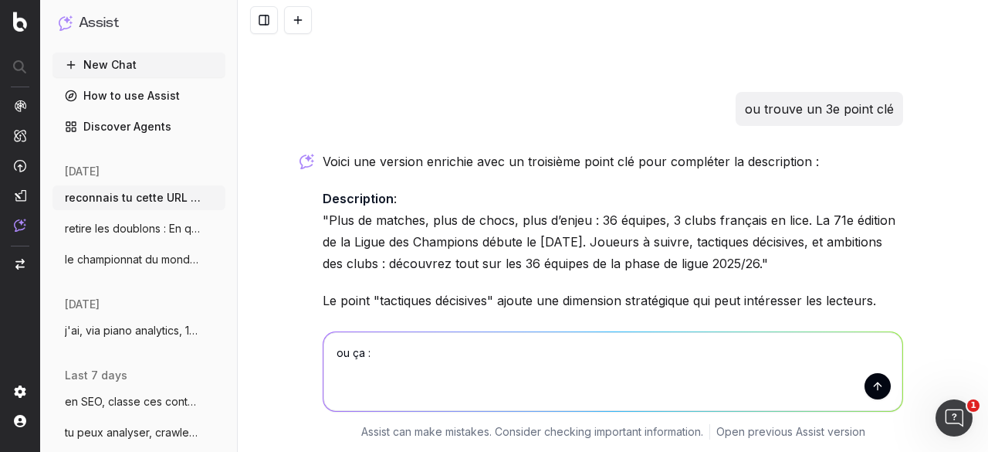
paste textarea "Plus de matches, plus de chocs, plus d’enjeu : 36 équipes, 3 clubs français en …"
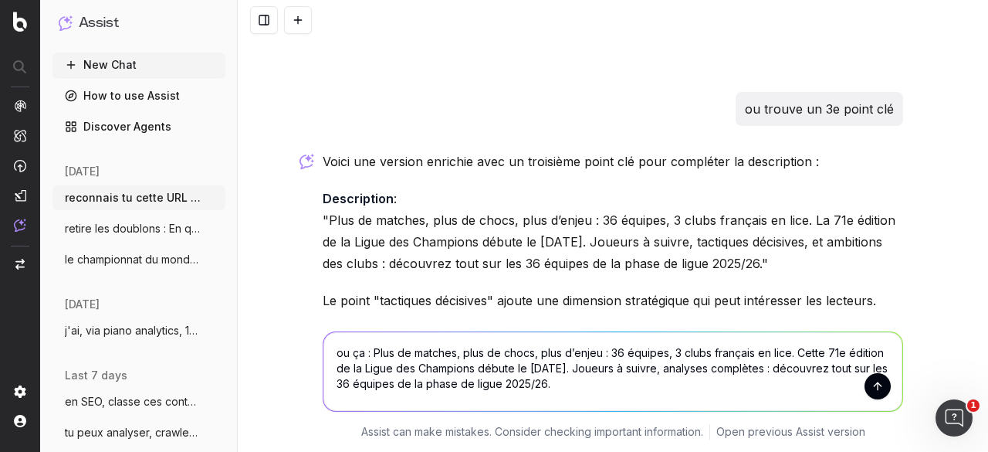
click at [331, 383] on textarea "ou ça : Plus de matches, plus de chocs, plus d’enjeu : 36 équipes, 3 clubs fran…" at bounding box center [612, 371] width 579 height 79
drag, startPoint x: 445, startPoint y: 387, endPoint x: 326, endPoint y: 351, distance: 124.1
click at [326, 351] on textarea "ou ça : Plus de matches, plus de chocs, plus d’enjeu : 36 équipes, 3 clubs fran…" at bounding box center [612, 371] width 579 height 79
click at [461, 382] on textarea "ou ça : Plus de matches, plus de chocs, plus d’enjeu : 36 équipes, 3 clubs fran…" at bounding box center [612, 371] width 579 height 79
click at [389, 381] on textarea "ou ça : Plus de matches, plus de chocs, plus d’enjeu : 36 équipes, 3 clubs fran…" at bounding box center [612, 371] width 579 height 79
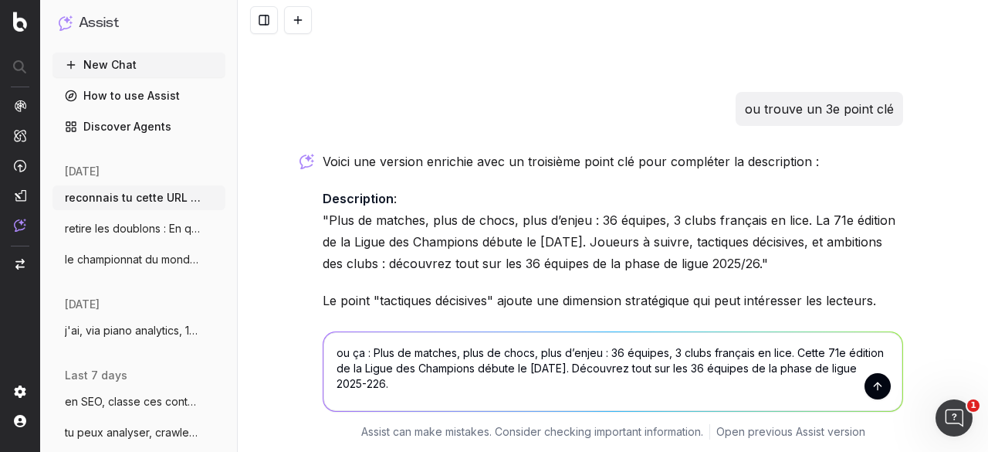
type textarea "ou ça : Plus de matches, plus de chocs, plus d’enjeu : 36 équipes, 3 clubs fran…"
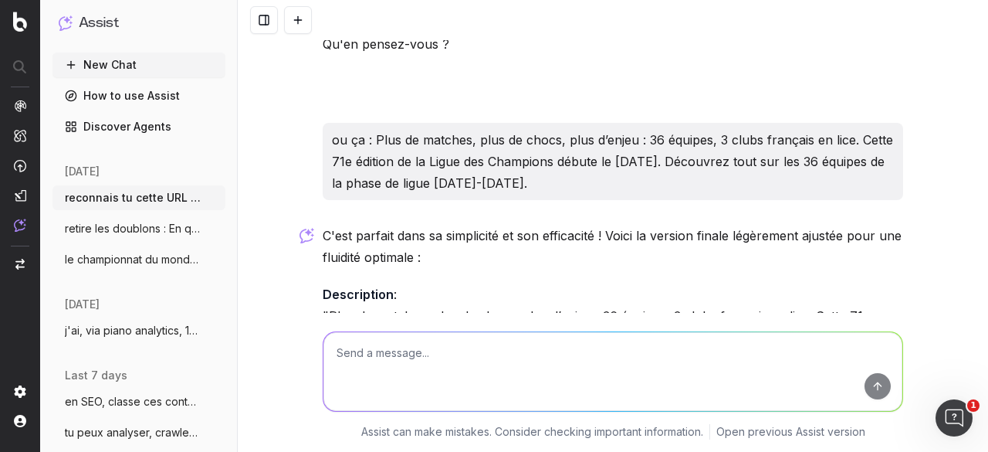
scroll to position [6773, 0]
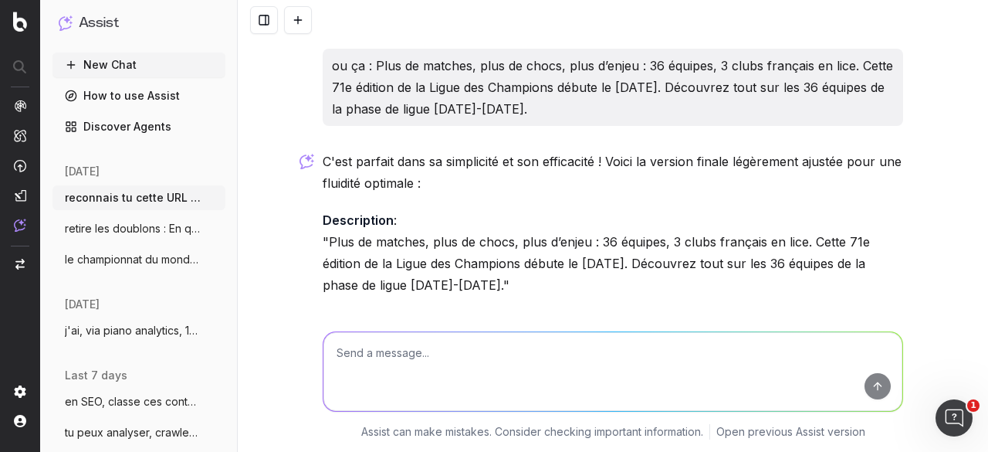
drag, startPoint x: 321, startPoint y: 152, endPoint x: 557, endPoint y: 201, distance: 240.4
click at [557, 209] on p "Description : "Plus de matches, plus de chocs, plus d’enjeu : 36 équipes, 3 clu…" at bounding box center [613, 252] width 580 height 86
click at [478, 353] on textarea at bounding box center [612, 371] width 579 height 79
type textarea "découvrez tout en détail ? est bien ?"
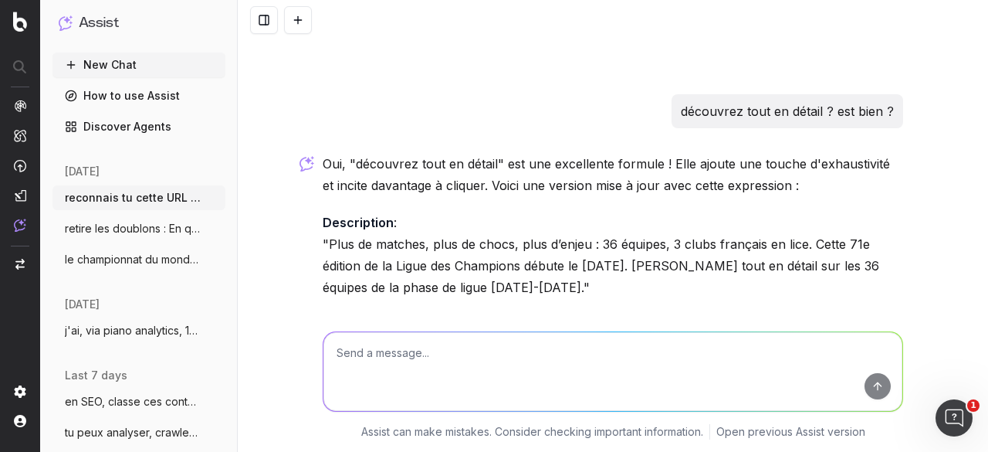
scroll to position [7082, 0]
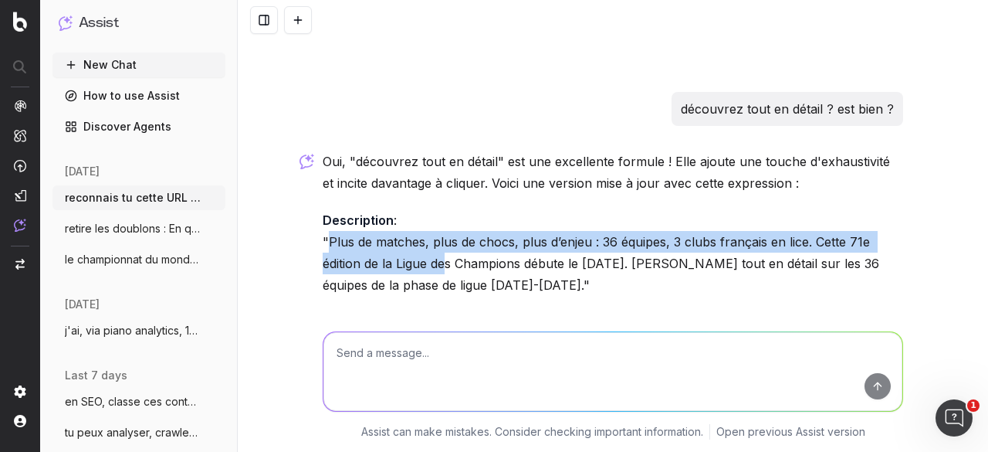
drag, startPoint x: 323, startPoint y: 152, endPoint x: 440, endPoint y: 185, distance: 121.9
click at [440, 209] on p "Description : "Plus de matches, plus de chocs, plus d’enjeu : 36 équipes, 3 clu…" at bounding box center [613, 252] width 580 height 86
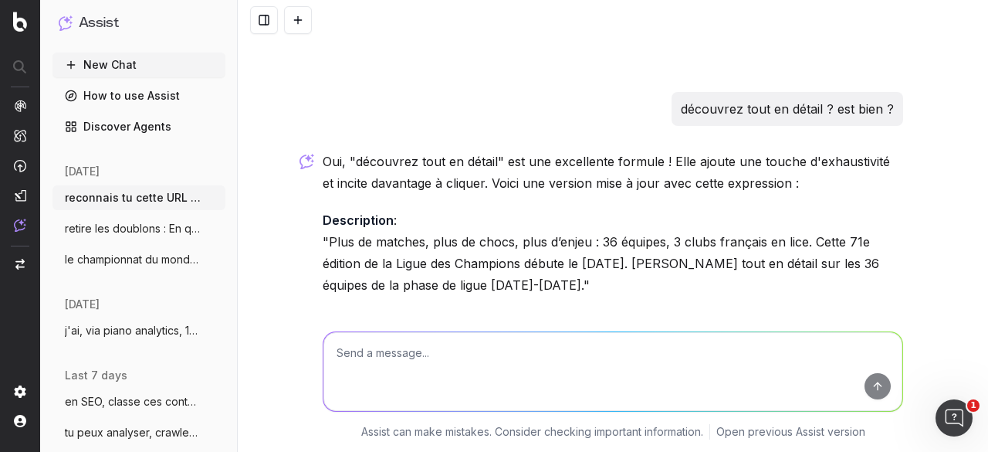
click at [428, 364] on textarea at bounding box center [612, 371] width 579 height 79
type textarea "tous les détails"
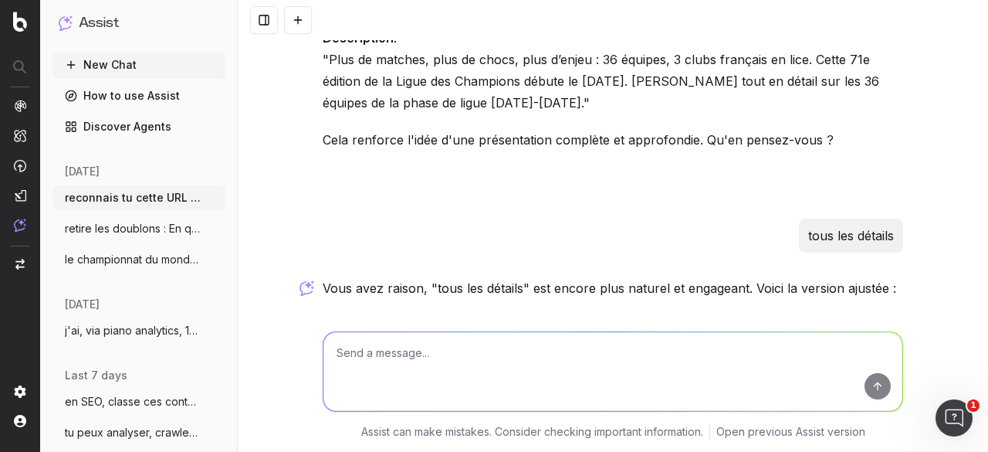
scroll to position [7341, 0]
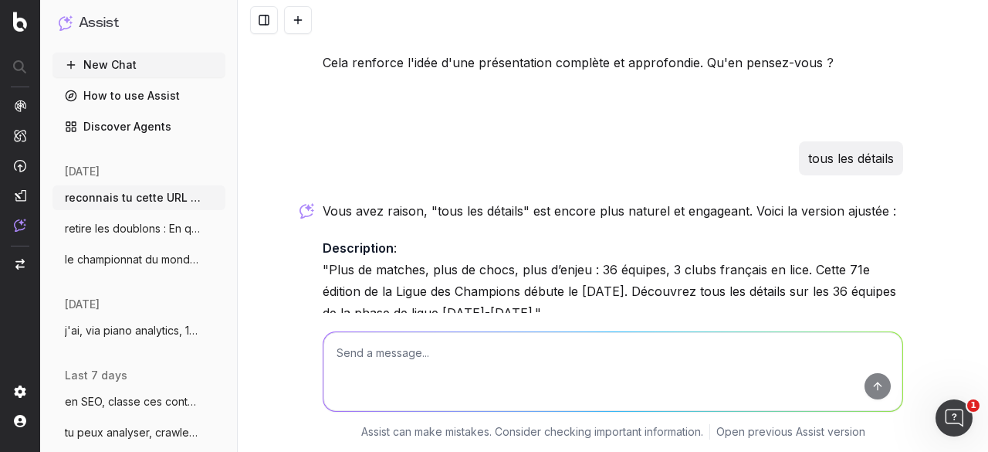
paste textarea "On va partir sur ça, juste trouve synonyme de « Plus de matches, plus de chocs,…"
type textarea "On va partir sur ça, juste trouve synonyme de « Plus de matches, plus de chocs,…"
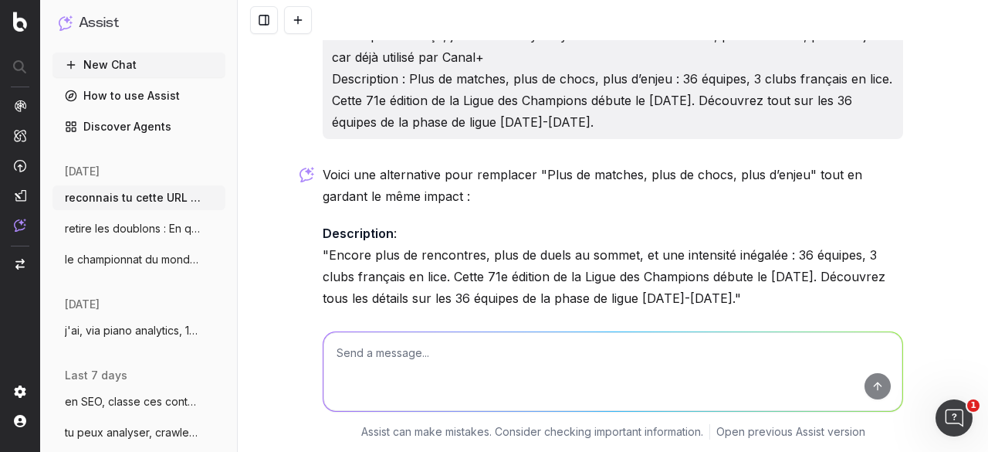
scroll to position [7764, 0]
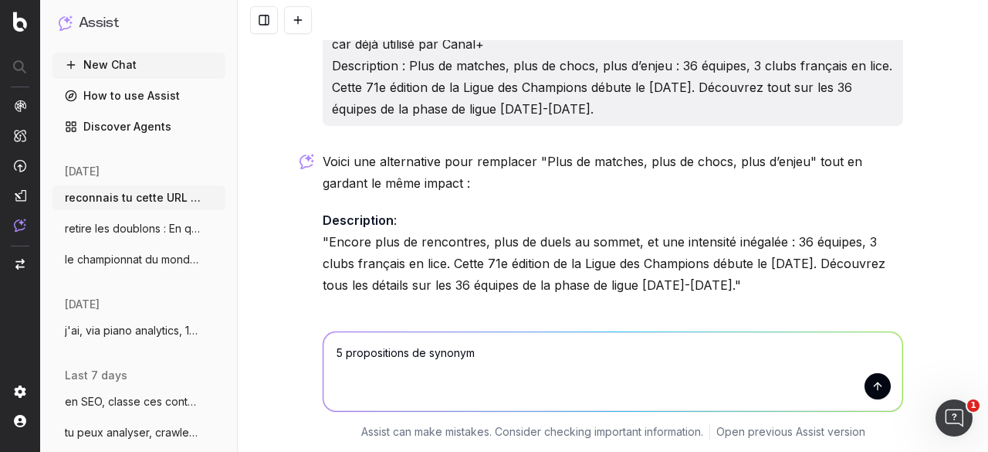
type textarea "5 propositions de synonyme"
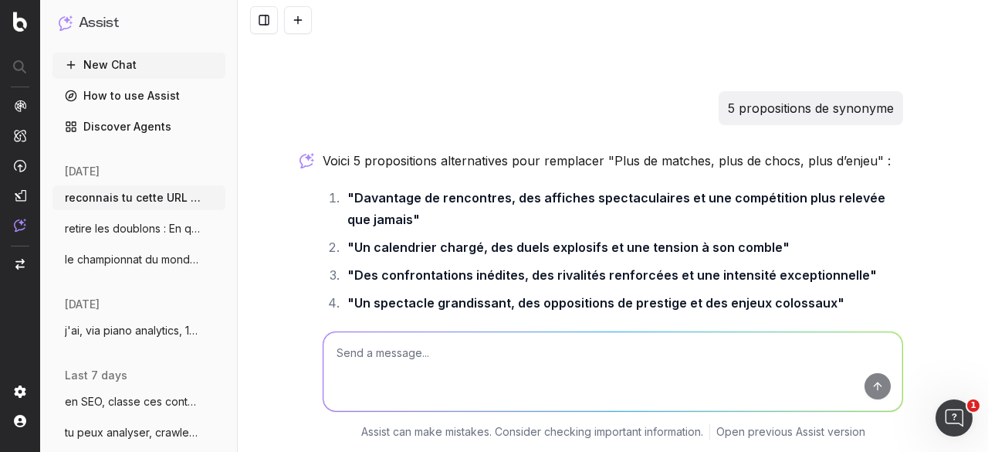
scroll to position [8076, 0]
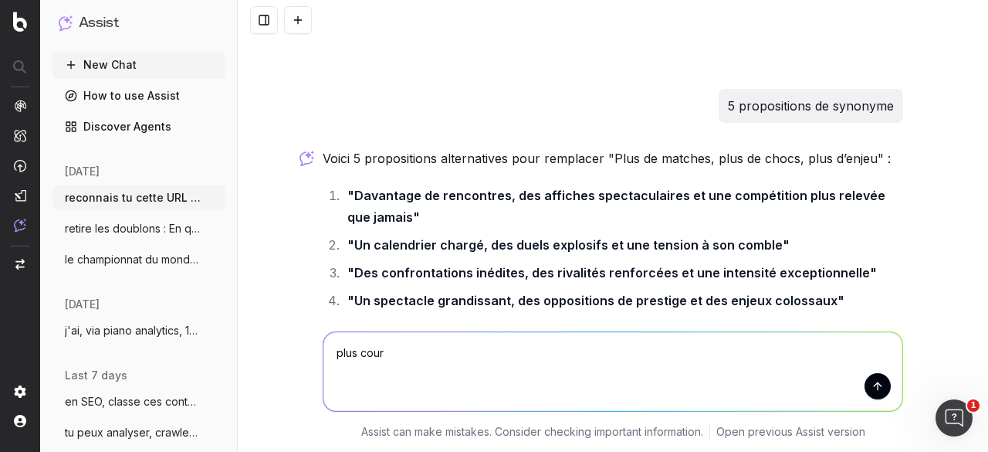
type textarea "plus court"
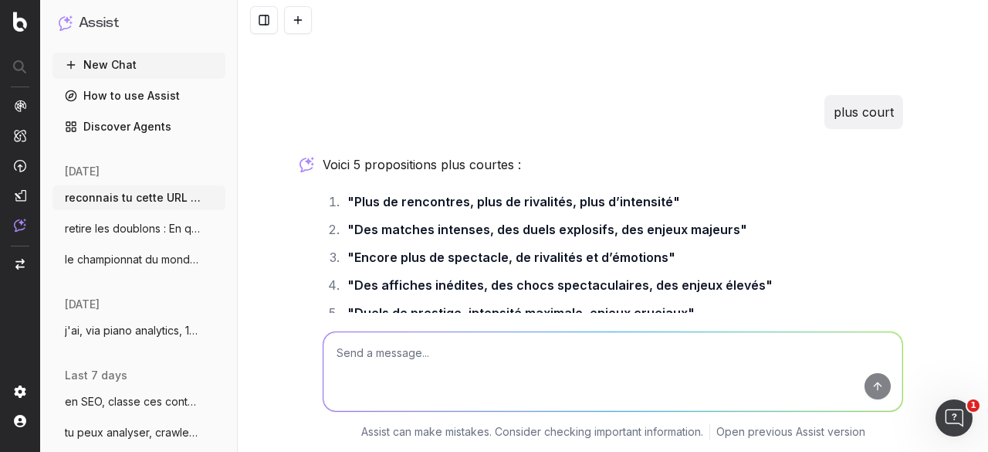
scroll to position [8475, 0]
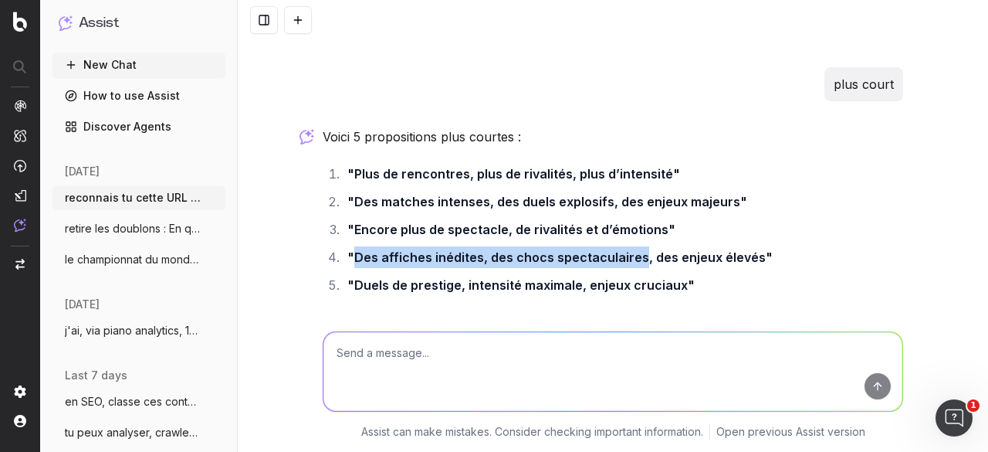
drag, startPoint x: 348, startPoint y: 168, endPoint x: 630, endPoint y: 155, distance: 282.0
click at [630, 163] on ol ""Plus de rencontres, plus de rivalités, plus d’intensité" "Des matches intenses…" at bounding box center [613, 229] width 580 height 133
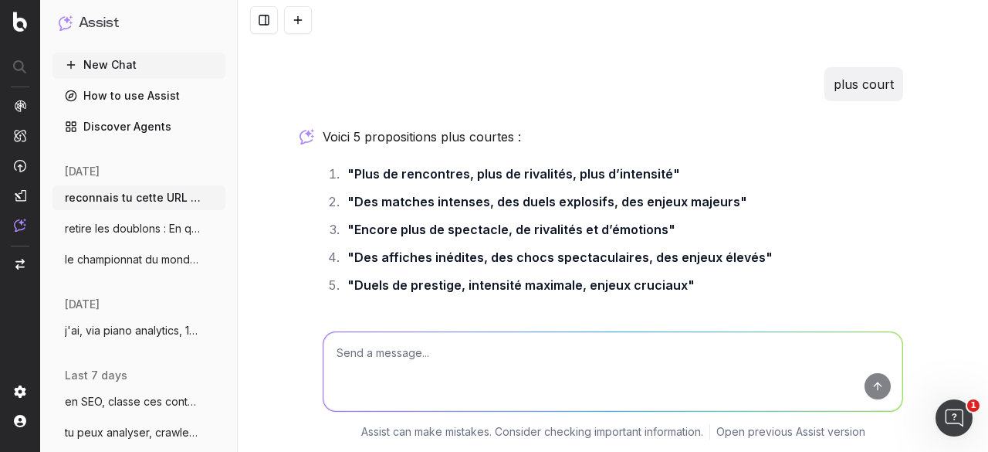
click at [383, 359] on textarea at bounding box center [612, 371] width 579 height 79
paste textarea "Des affiches inédites, plus de matches, plus d’intensité"
click at [331, 348] on textarea "Des affiches inédites, plus de matches, plus d’intensité" at bounding box center [612, 371] width 579 height 79
type textarea "ça ? Des affiches inédites, plus de matches, plus d’intensité"
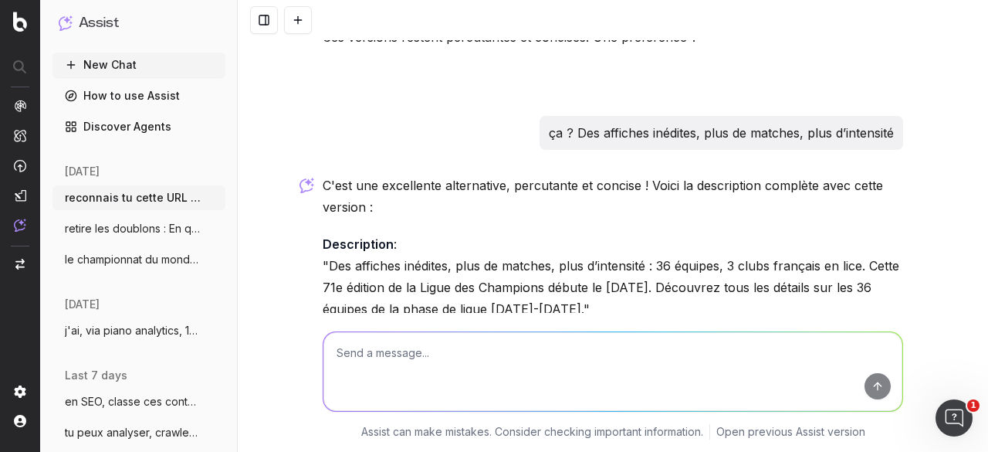
scroll to position [8783, 0]
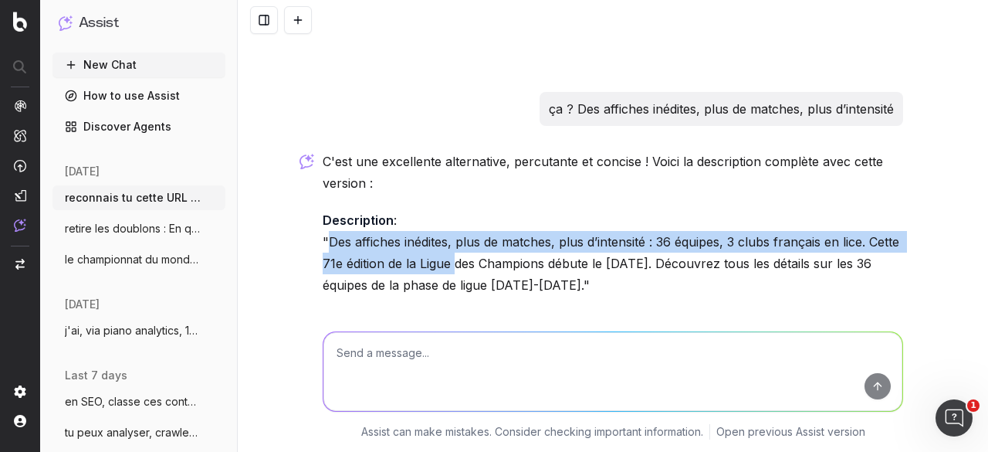
drag, startPoint x: 322, startPoint y: 151, endPoint x: 486, endPoint y: 185, distance: 167.1
click at [486, 209] on p "Description : "Des affiches inédites, plus de matches, plus d’intensité : 36 éq…" at bounding box center [613, 252] width 580 height 86
click at [406, 209] on p "Description : "Des affiches inédites, plus de matches, plus d’intensité : 36 éq…" at bounding box center [613, 252] width 580 height 86
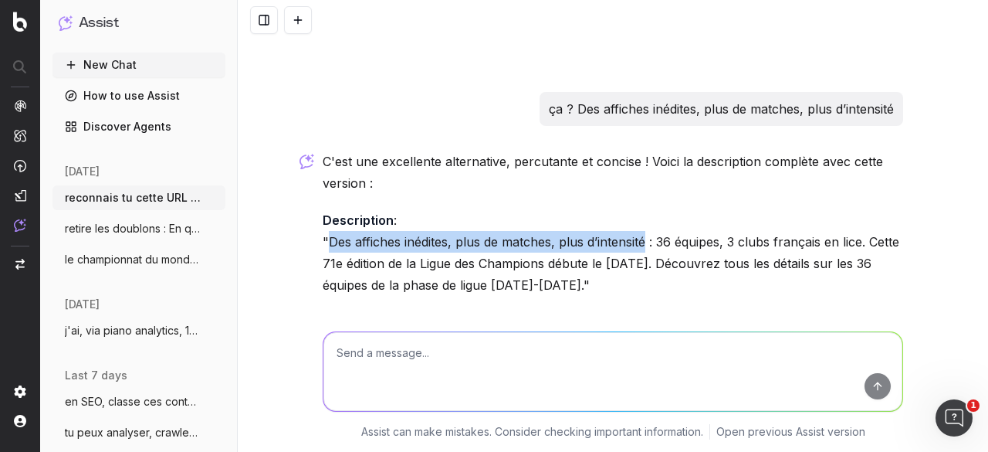
drag, startPoint x: 320, startPoint y: 153, endPoint x: 642, endPoint y: 152, distance: 322.7
click at [642, 209] on p "Description : "Des affiches inédites, plus de matches, plus d’intensité : 36 éq…" at bounding box center [613, 252] width 580 height 86
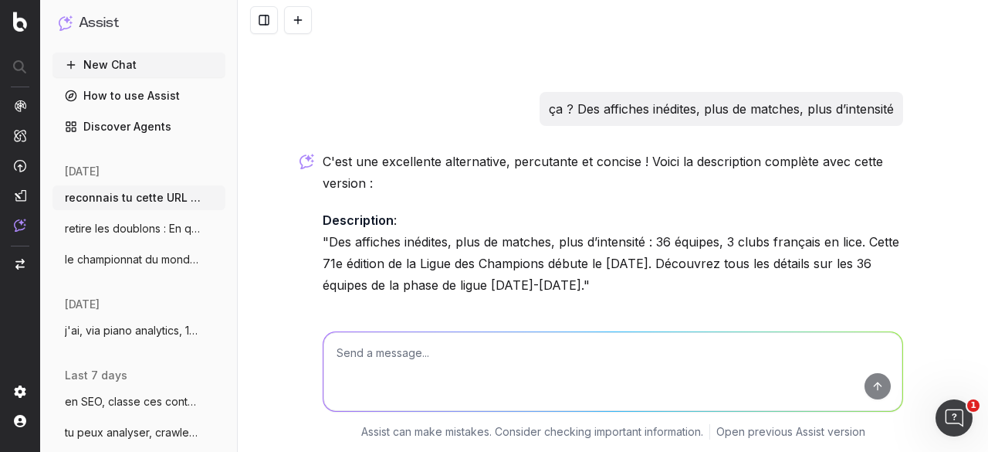
click at [418, 356] on textarea at bounding box center [612, 371] width 579 height 79
paste textarea "Donc voici ce que je vais présenter en recos SEO pour cette home Home Titre : G…"
type textarea "Donc voici ce que je vais présenter en recos SEO pour cette home Home Titre : G…"
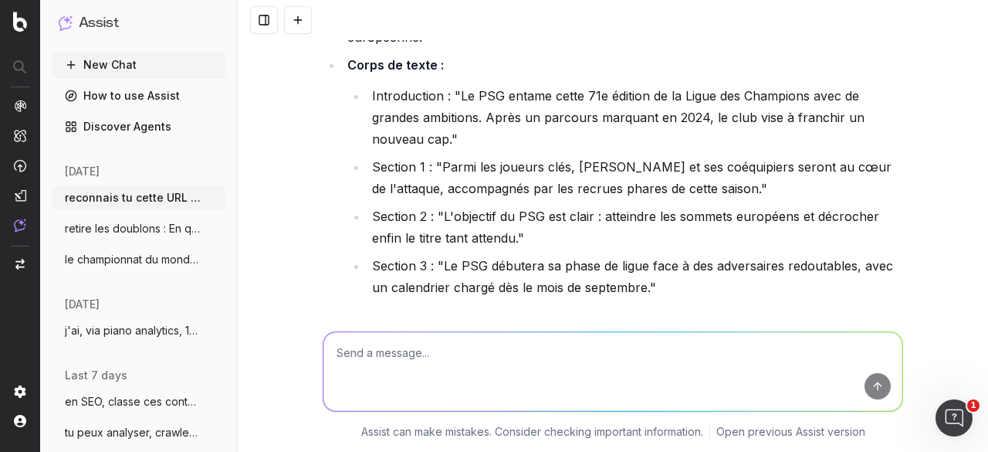
scroll to position [10580, 0]
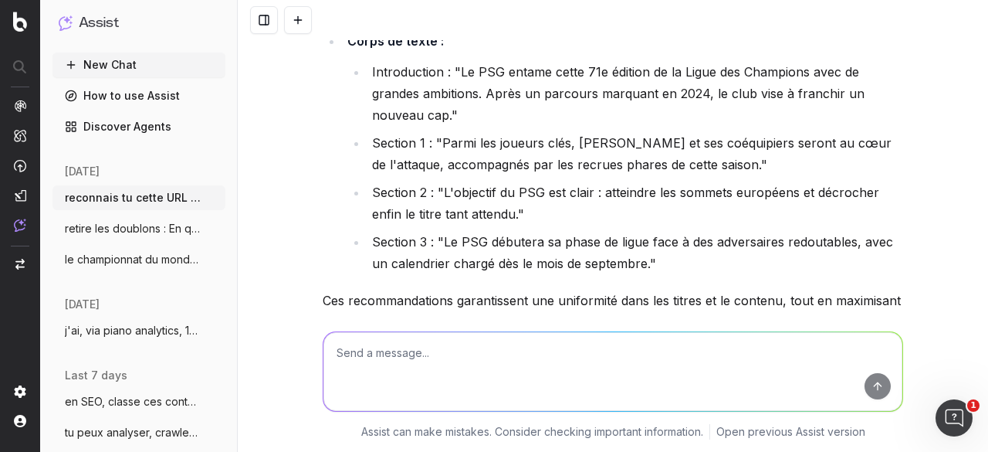
click at [441, 339] on textarea at bounding box center [612, 371] width 579 height 79
paste textarea "Moins complet, libre à eux dans le titre d’ajouter de la personnalisation quand…"
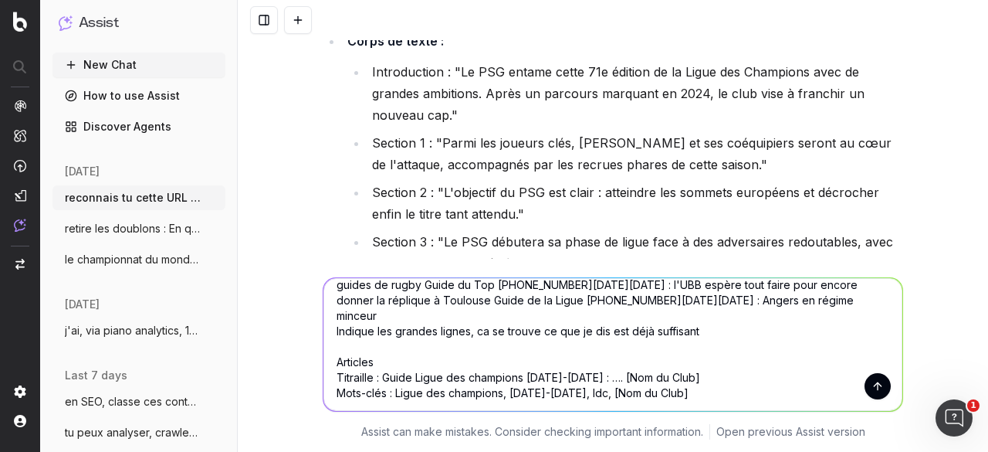
scroll to position [32, 0]
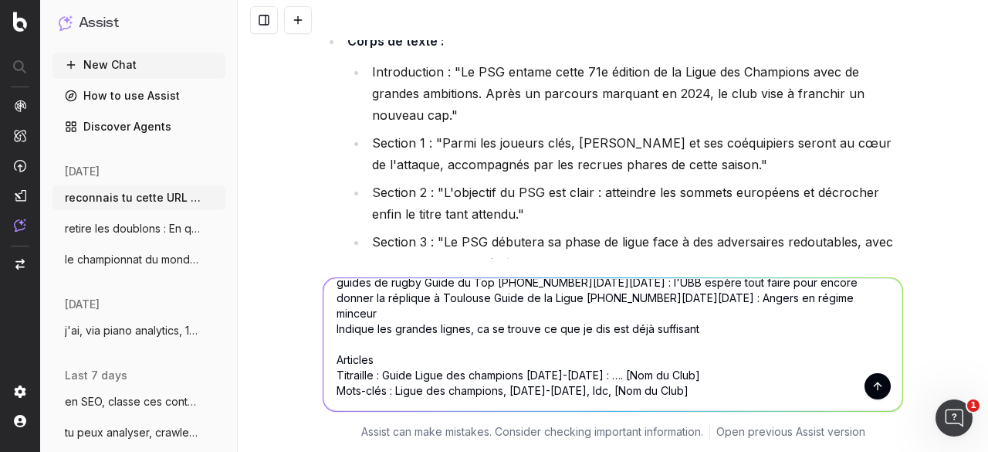
paste textarea "à indiquer dans le titre].."
type textarea "Moins complet, libre à eux dans le titre d’ajouter de la personnalisation quand…"
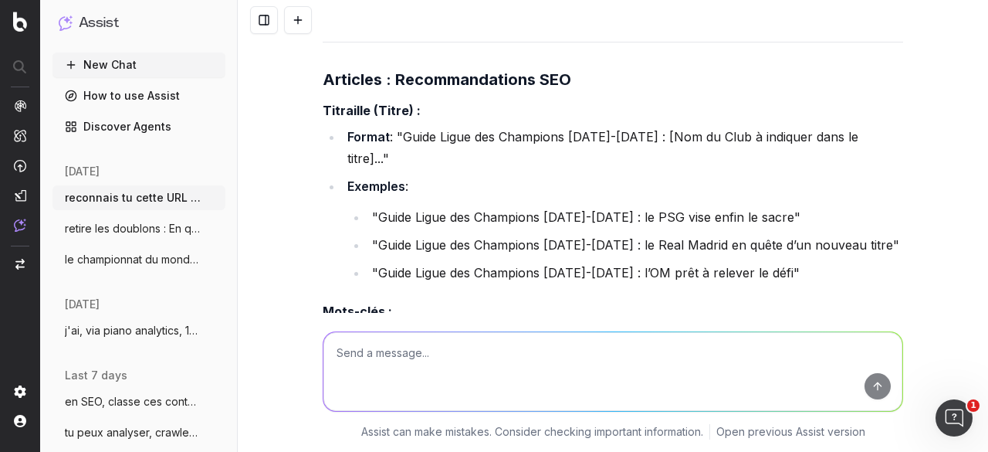
scroll to position [11269, 0]
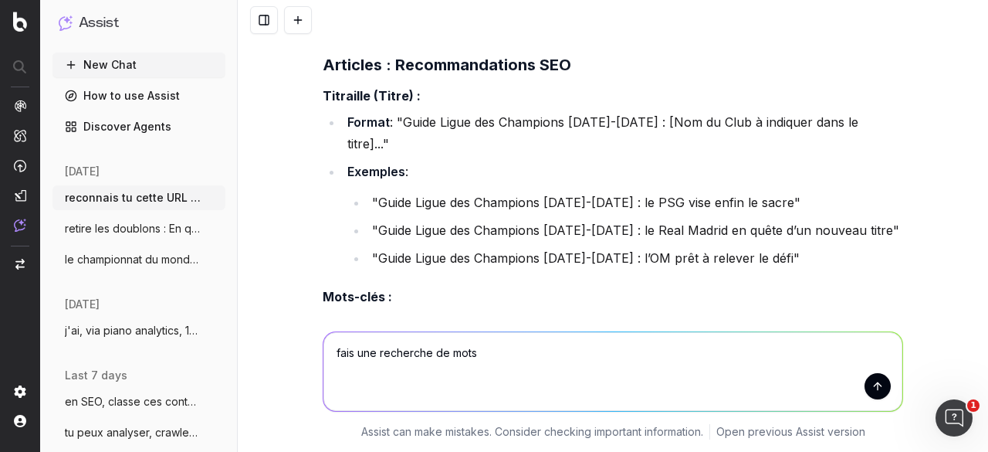
click at [428, 351] on textarea "fais une recherche de mots" at bounding box center [612, 371] width 579 height 79
click at [559, 350] on textarea "fais une recherche précise de mots" at bounding box center [612, 371] width 579 height 79
type textarea "fais une recherche précise de mots clés concernant ce sujet"
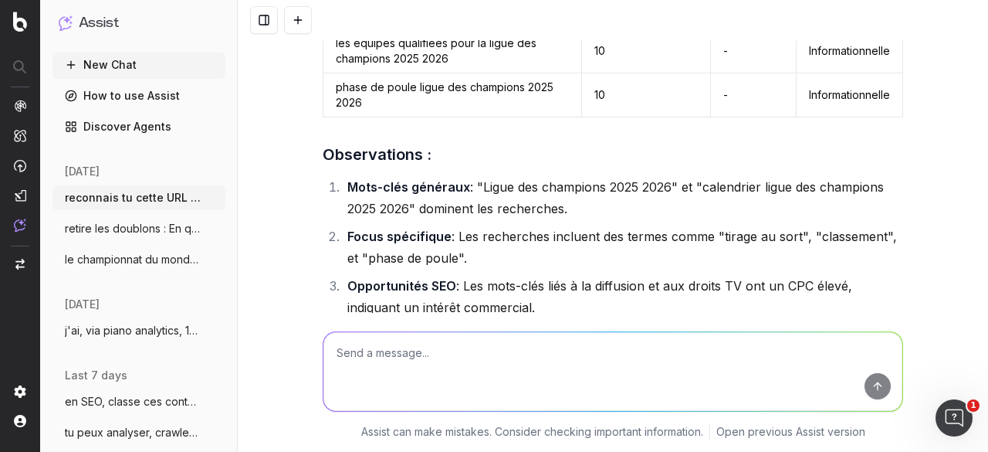
scroll to position [12150, 0]
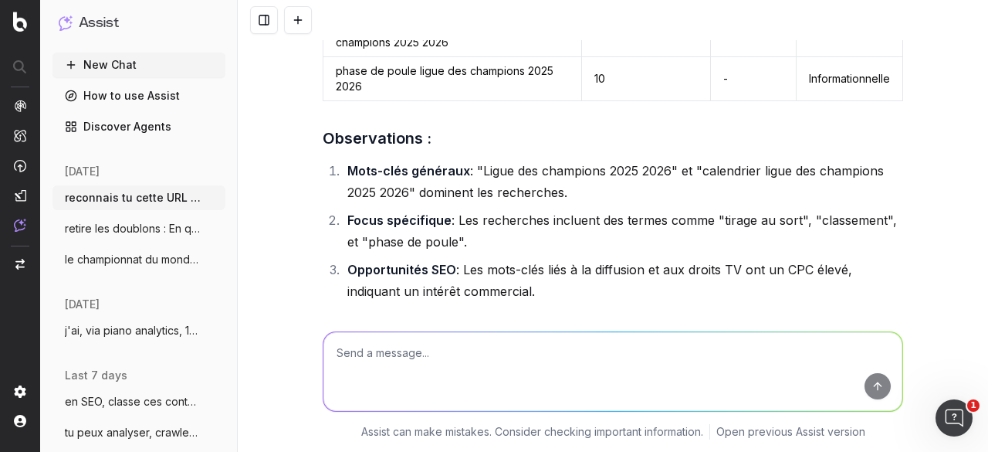
click at [624, 317] on link "ce lien" at bounding box center [625, 328] width 57 height 22
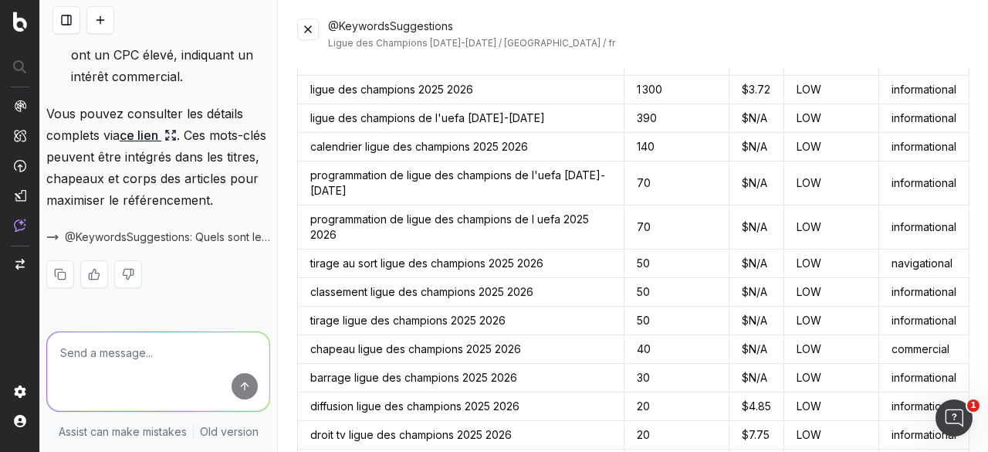
scroll to position [0, 0]
